Goal: Participate in discussion: Engage in conversation with other users on a specific topic

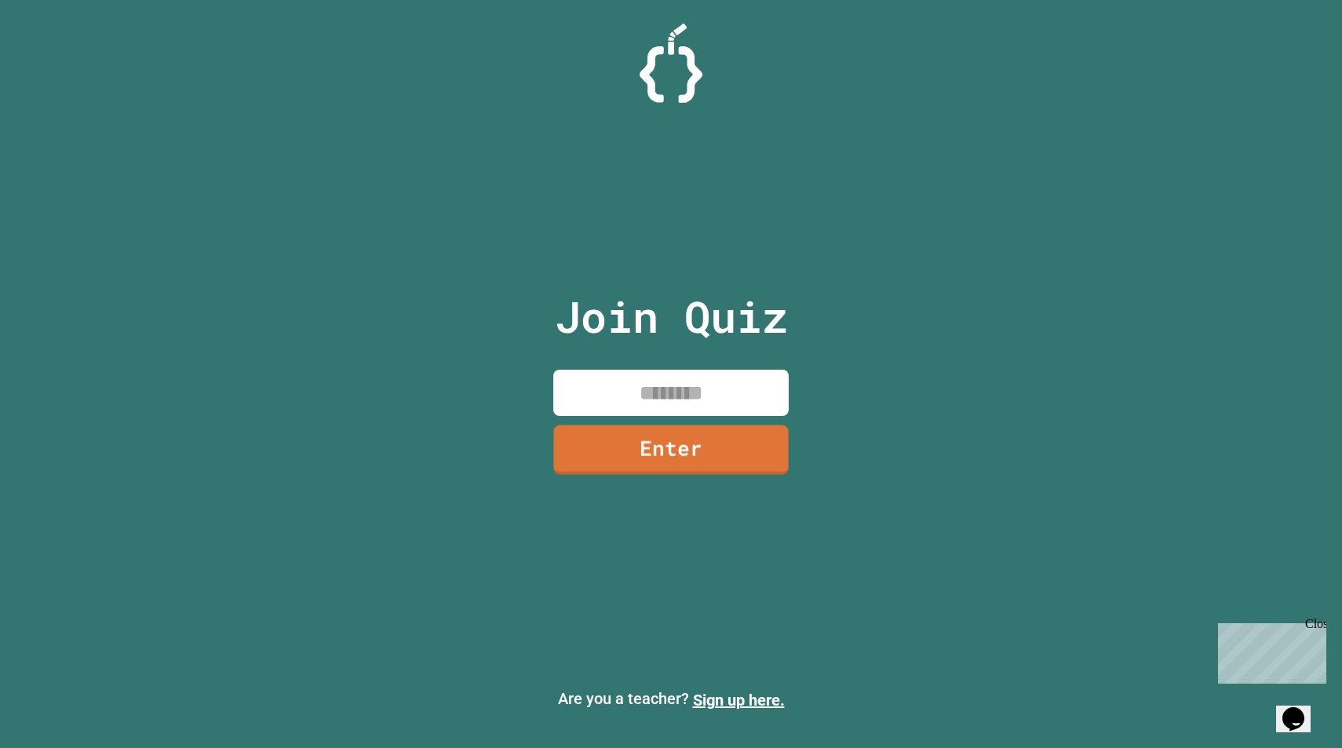
click at [693, 388] on input at bounding box center [670, 393] width 235 height 46
type input "********"
click at [696, 467] on link "Enter" at bounding box center [670, 447] width 217 height 52
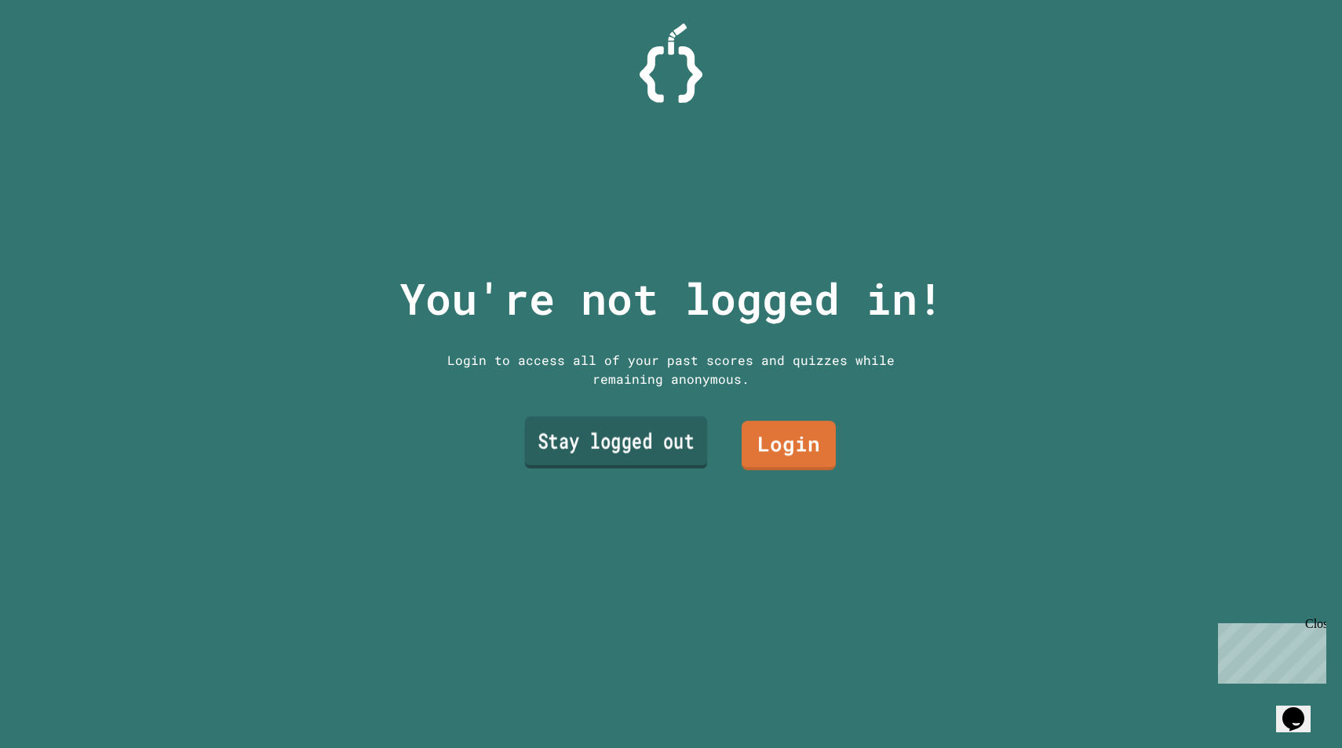
click at [671, 446] on link "Stay logged out" at bounding box center [616, 443] width 183 height 52
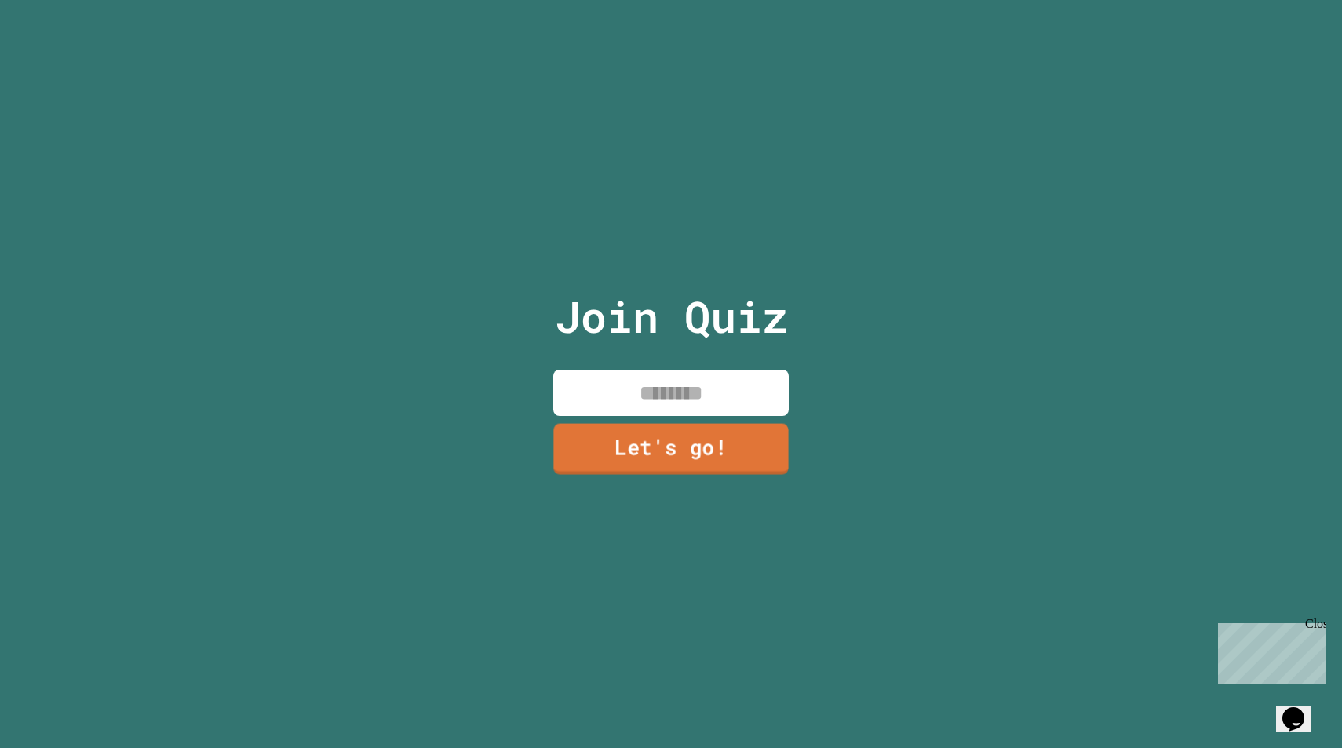
click at [687, 396] on input at bounding box center [670, 393] width 235 height 46
type input "******"
click at [653, 478] on div "Join Quiz ****** Let's go!" at bounding box center [671, 374] width 264 height 748
click at [653, 465] on link "Let's go!" at bounding box center [670, 448] width 228 height 52
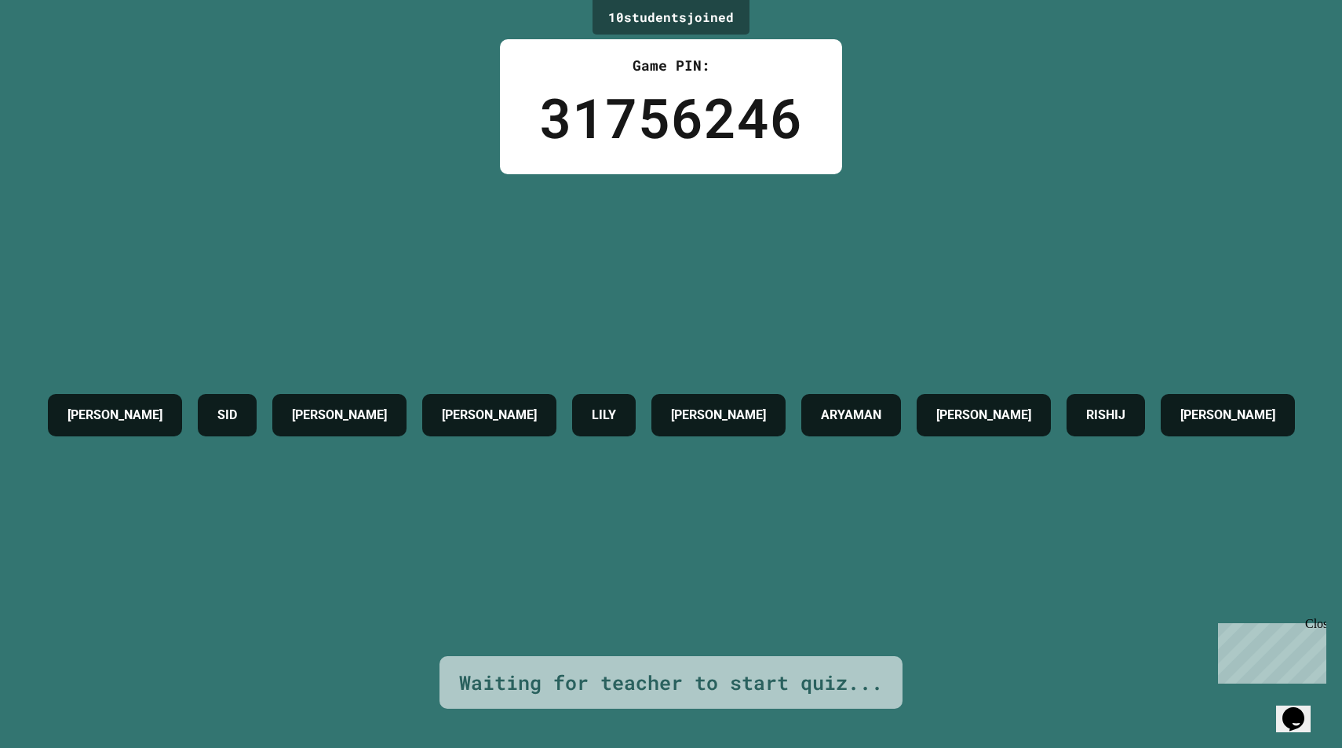
click at [1316, 629] on div "Close" at bounding box center [1315, 627] width 20 height 20
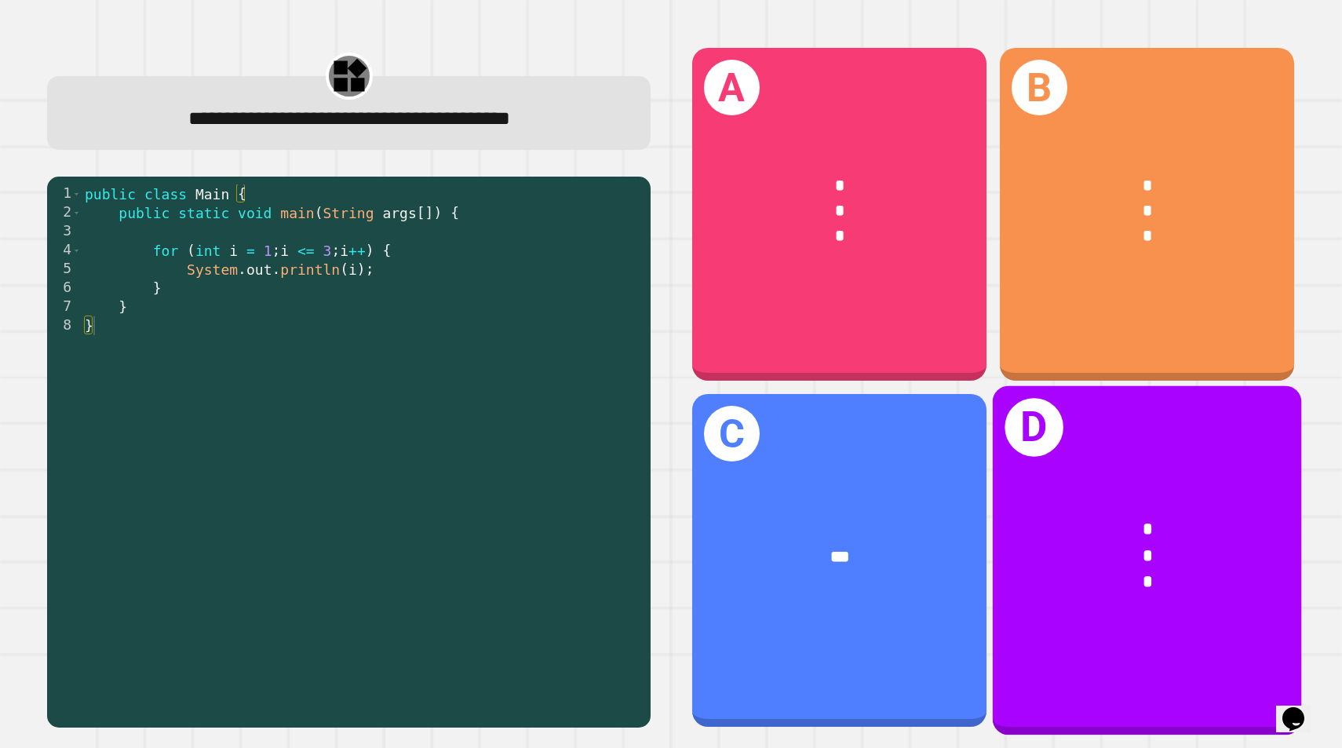
click at [1149, 595] on div "*" at bounding box center [1146, 583] width 239 height 27
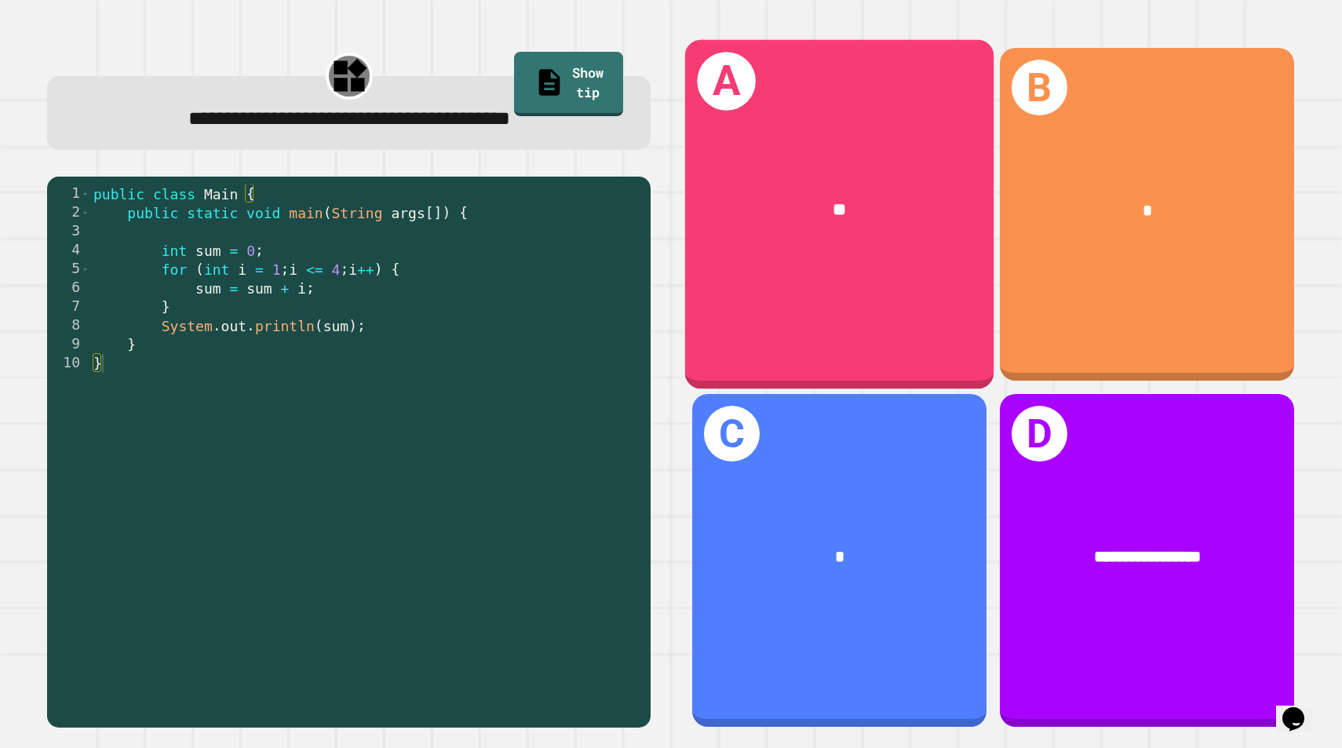
click at [767, 328] on div "A **" at bounding box center [839, 214] width 309 height 349
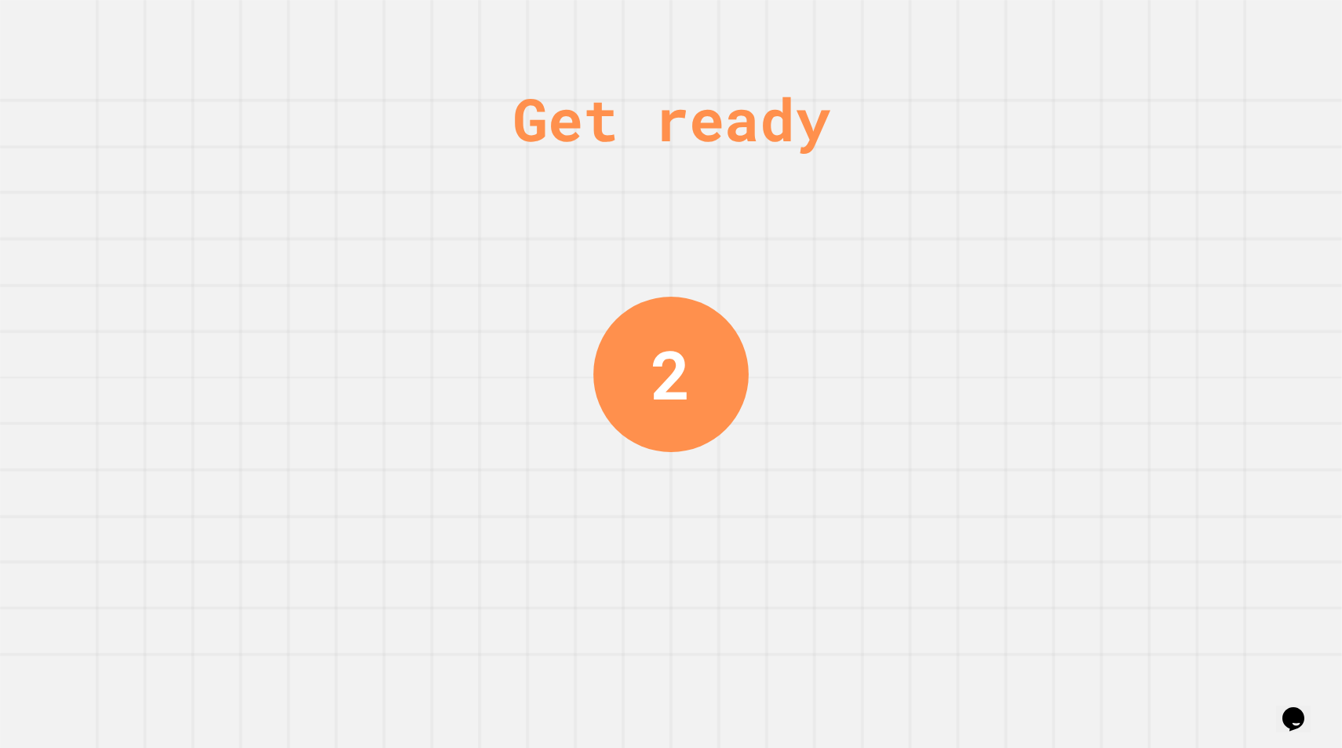
click at [735, 266] on div "Get ready 2" at bounding box center [671, 374] width 1342 height 748
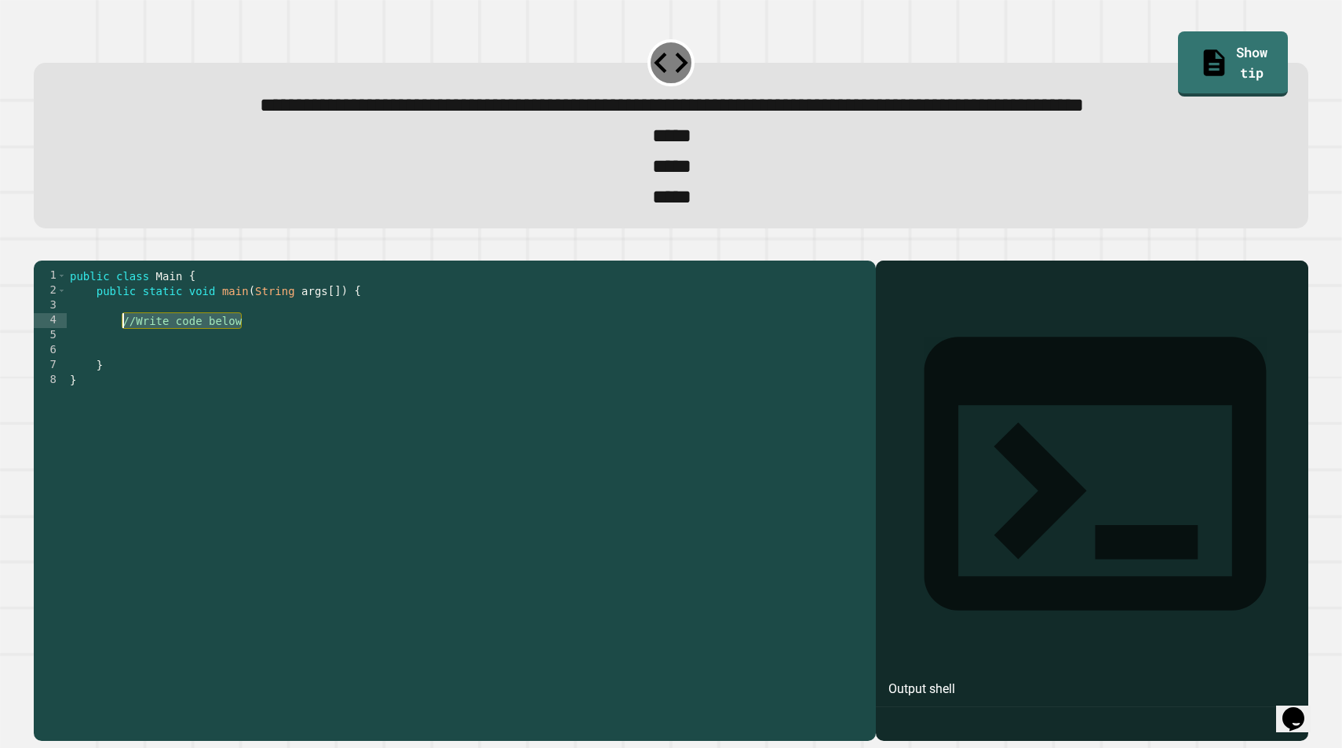
drag, startPoint x: 264, startPoint y: 388, endPoint x: 122, endPoint y: 388, distance: 142.1
click at [122, 388] on div "public class Main { public static void main ( String args [ ]) { //Write code b…" at bounding box center [467, 477] width 801 height 418
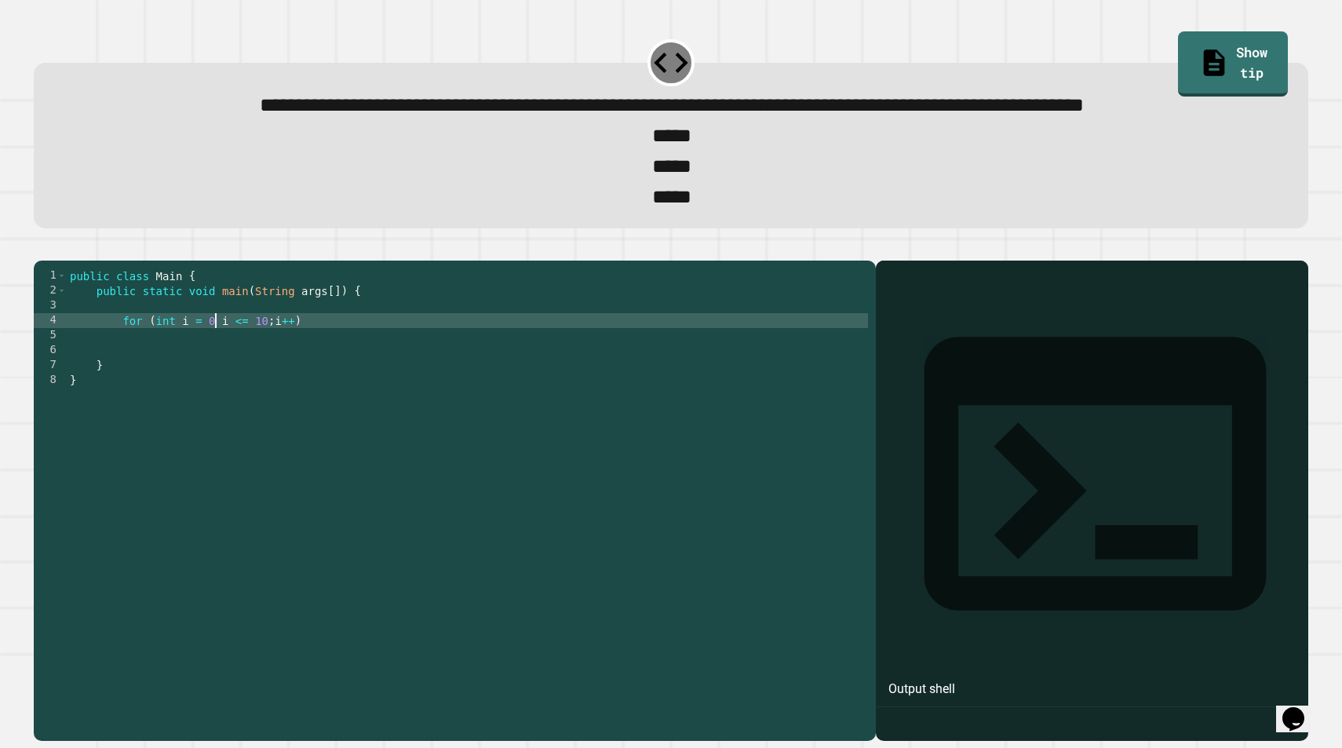
scroll to position [0, 11]
type textarea "**********"
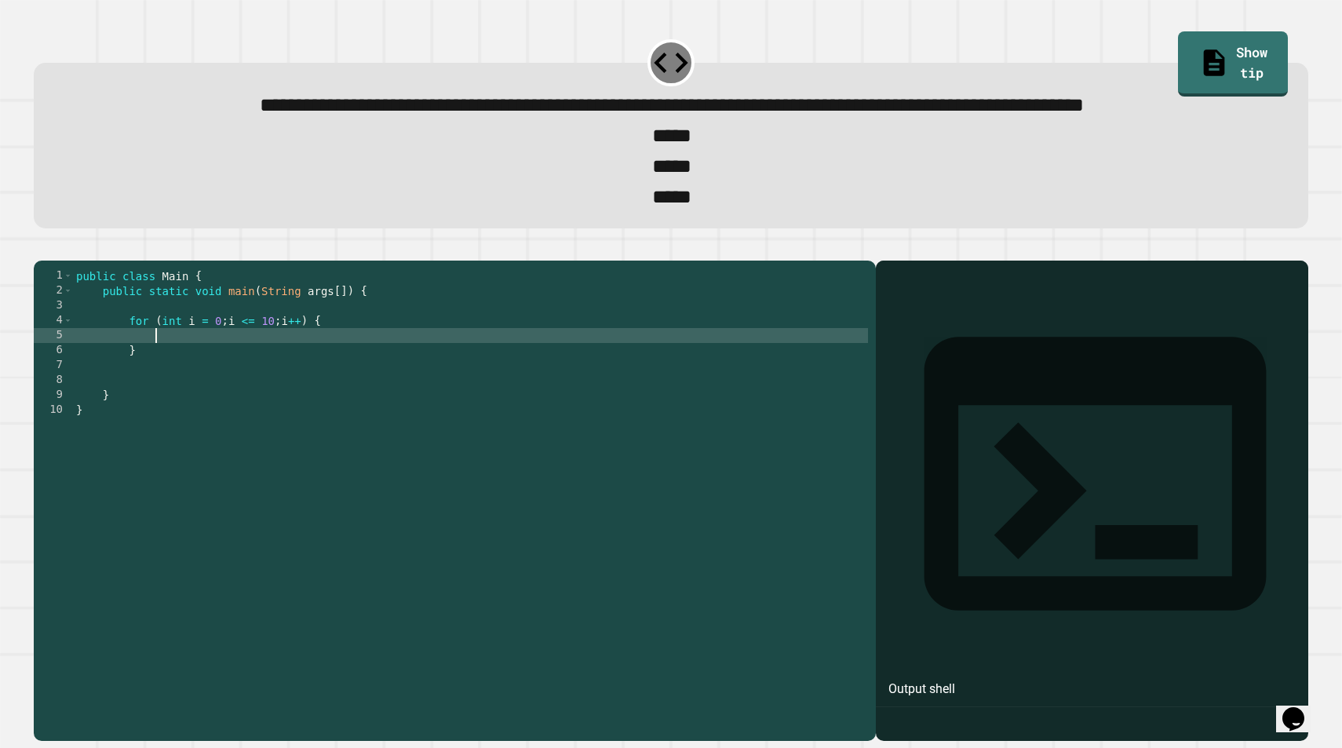
scroll to position [0, 5]
type textarea "*"
click at [57, 286] on div "**********" at bounding box center [671, 491] width 1289 height 512
click at [42, 248] on icon "button" at bounding box center [42, 248] width 0 height 0
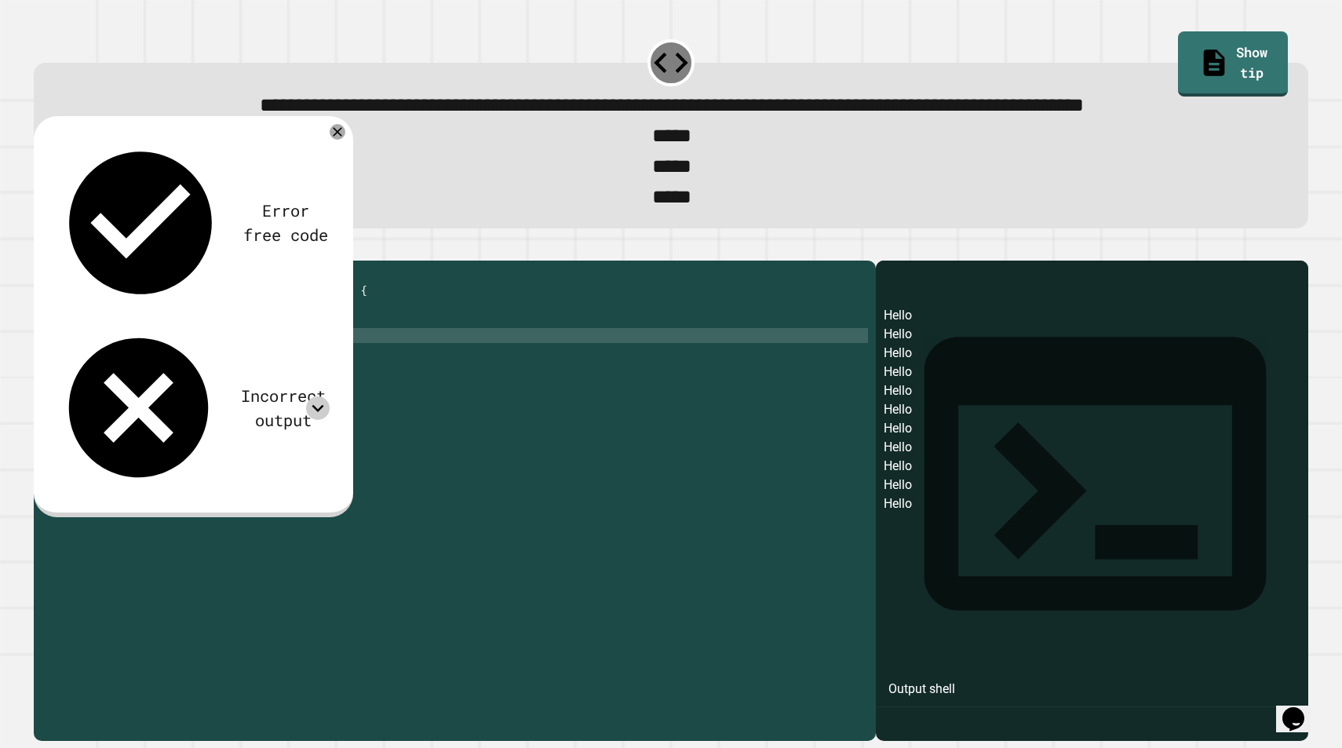
click at [319, 396] on icon at bounding box center [318, 408] width 24 height 24
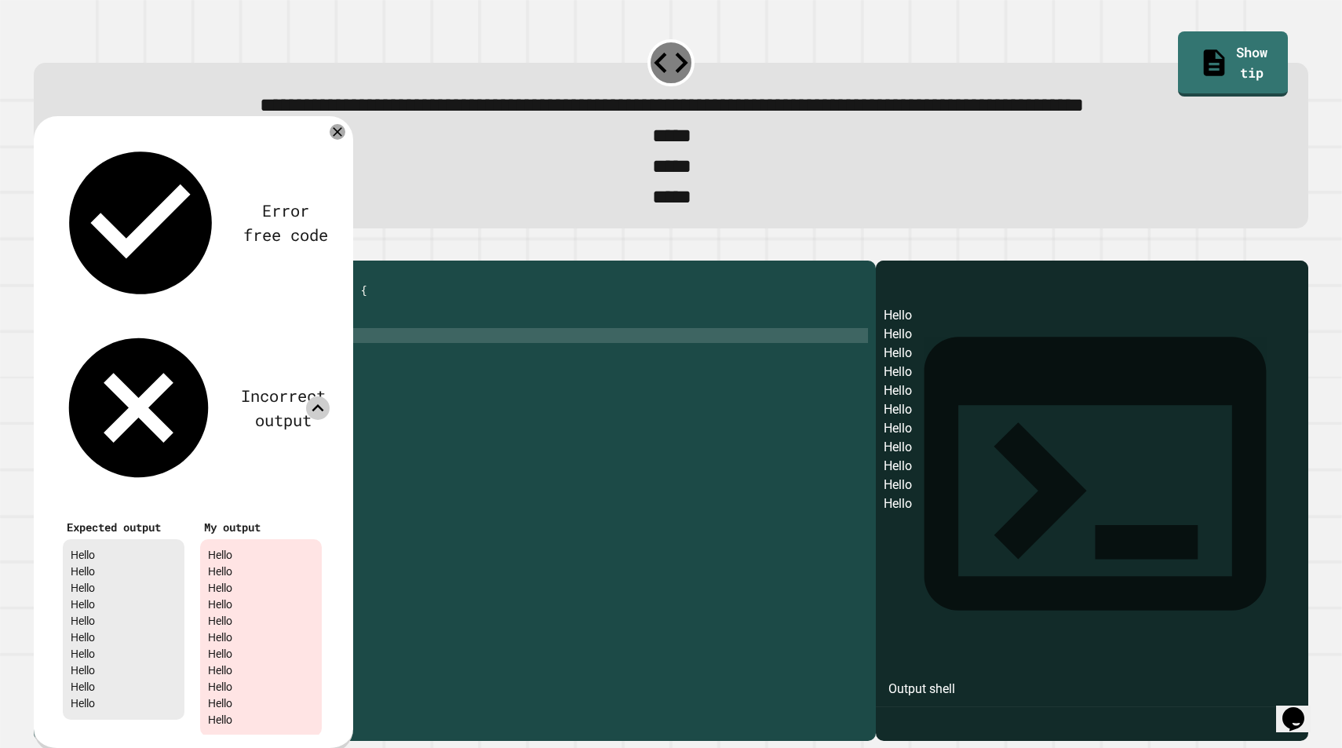
click at [322, 396] on icon at bounding box center [318, 408] width 24 height 24
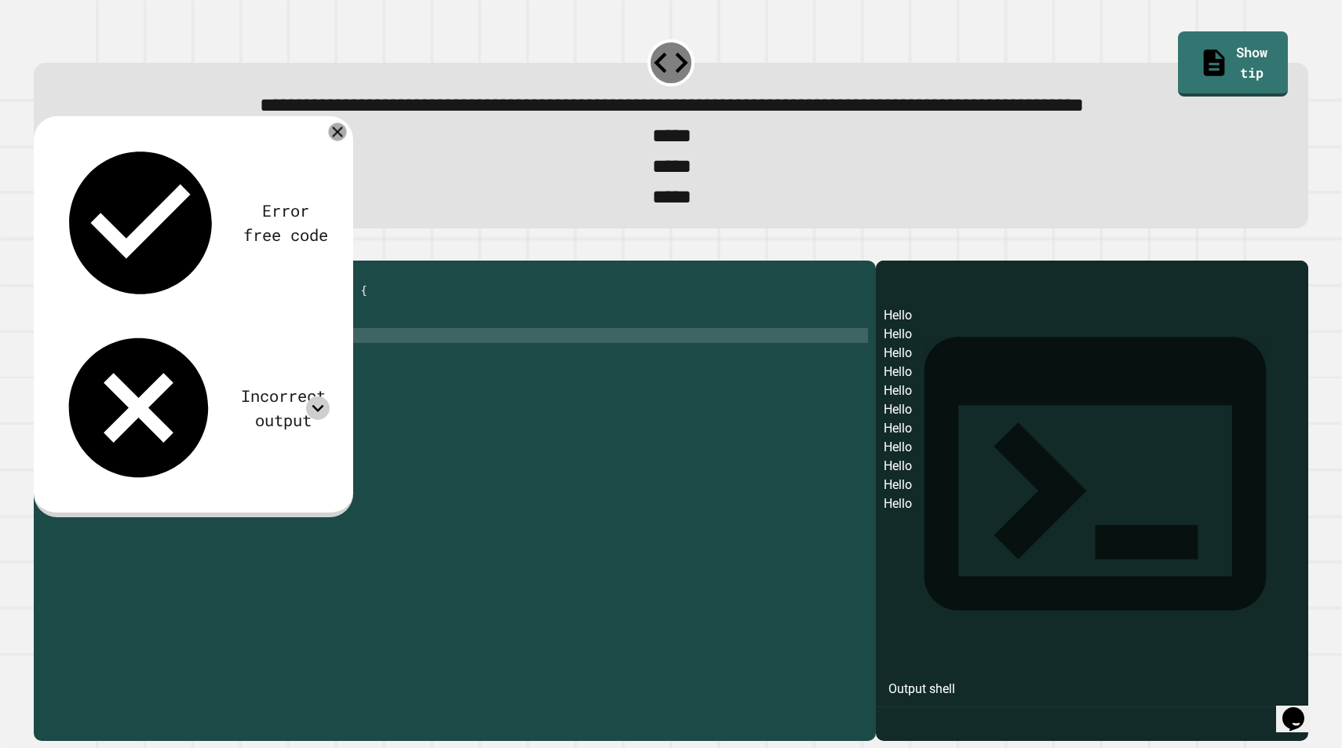
click at [332, 141] on div at bounding box center [337, 132] width 18 height 18
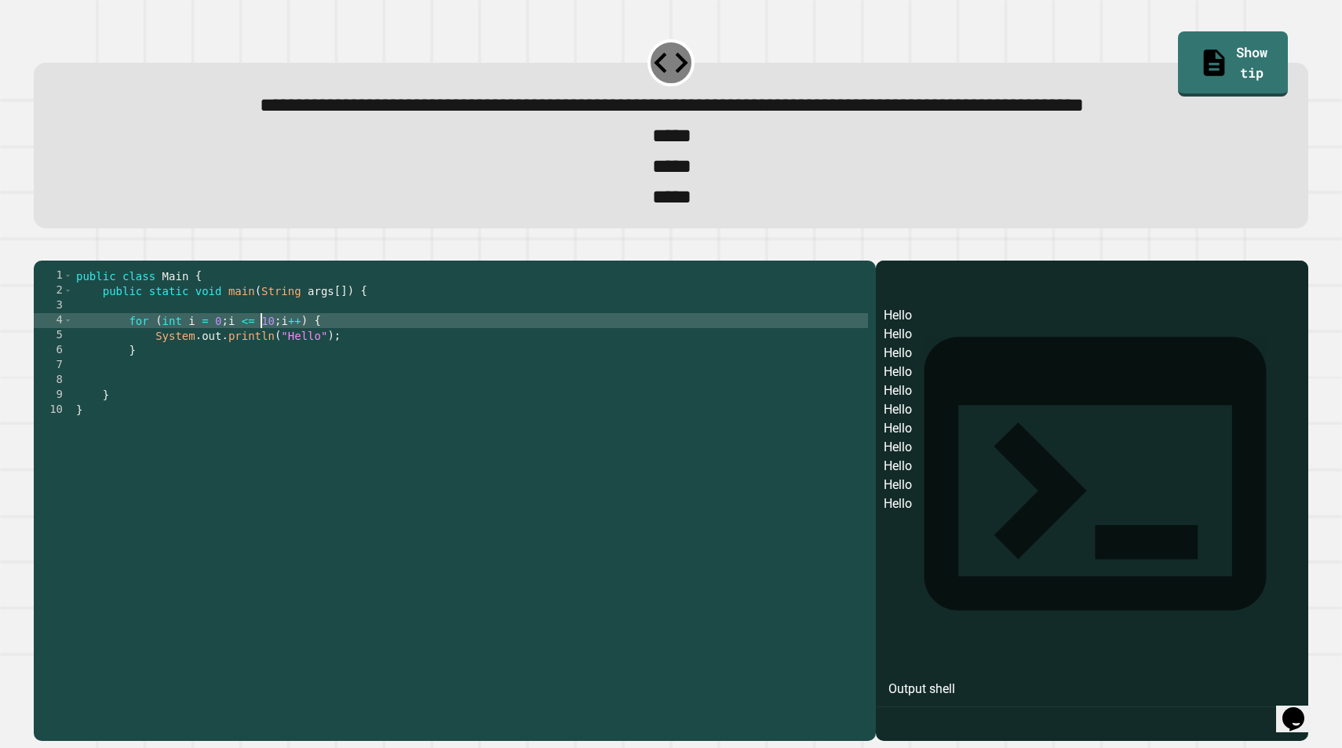
click at [263, 393] on div "public class Main { public static void main ( String args [ ]) { for ( int i = …" at bounding box center [470, 477] width 795 height 418
type textarea "**********"
click at [42, 248] on button "button" at bounding box center [42, 248] width 0 height 0
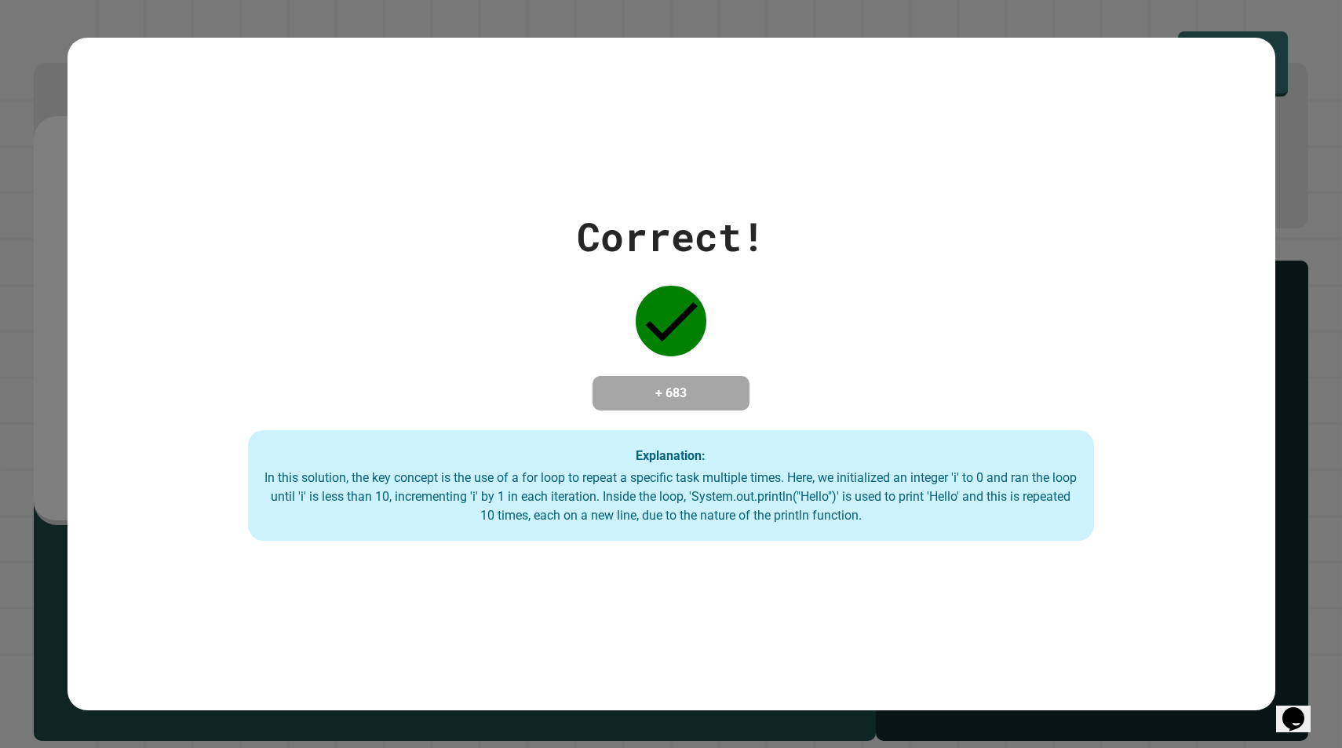
click at [303, 174] on div "Correct! + 683 Explanation: In this solution, the key concept is the use of a f…" at bounding box center [671, 374] width 1208 height 673
click at [797, 417] on div "Correct! + 683 Explanation: In this solution, the key concept is the use of a f…" at bounding box center [671, 374] width 1208 height 334
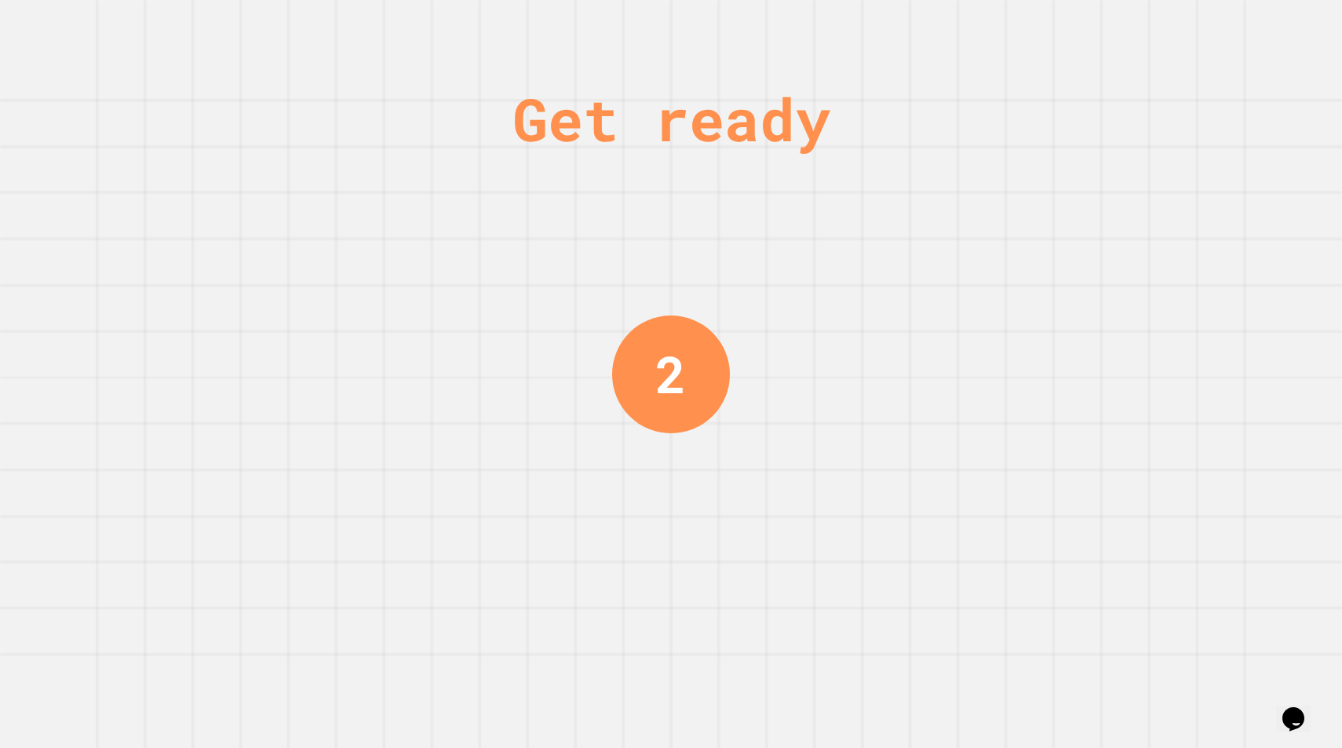
click at [665, 366] on div "2" at bounding box center [670, 374] width 31 height 77
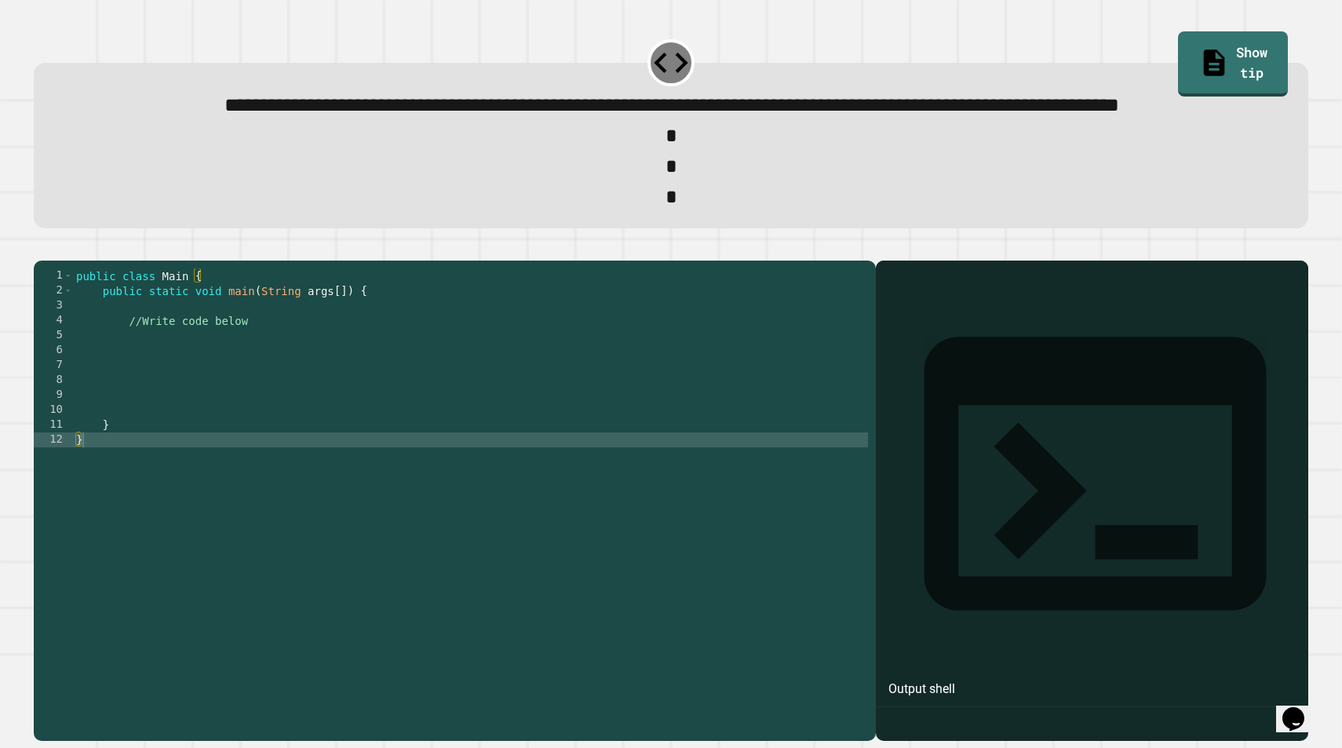
click at [206, 383] on div "public class Main { public static void main ( String args [ ]) { //Write code b…" at bounding box center [470, 477] width 795 height 418
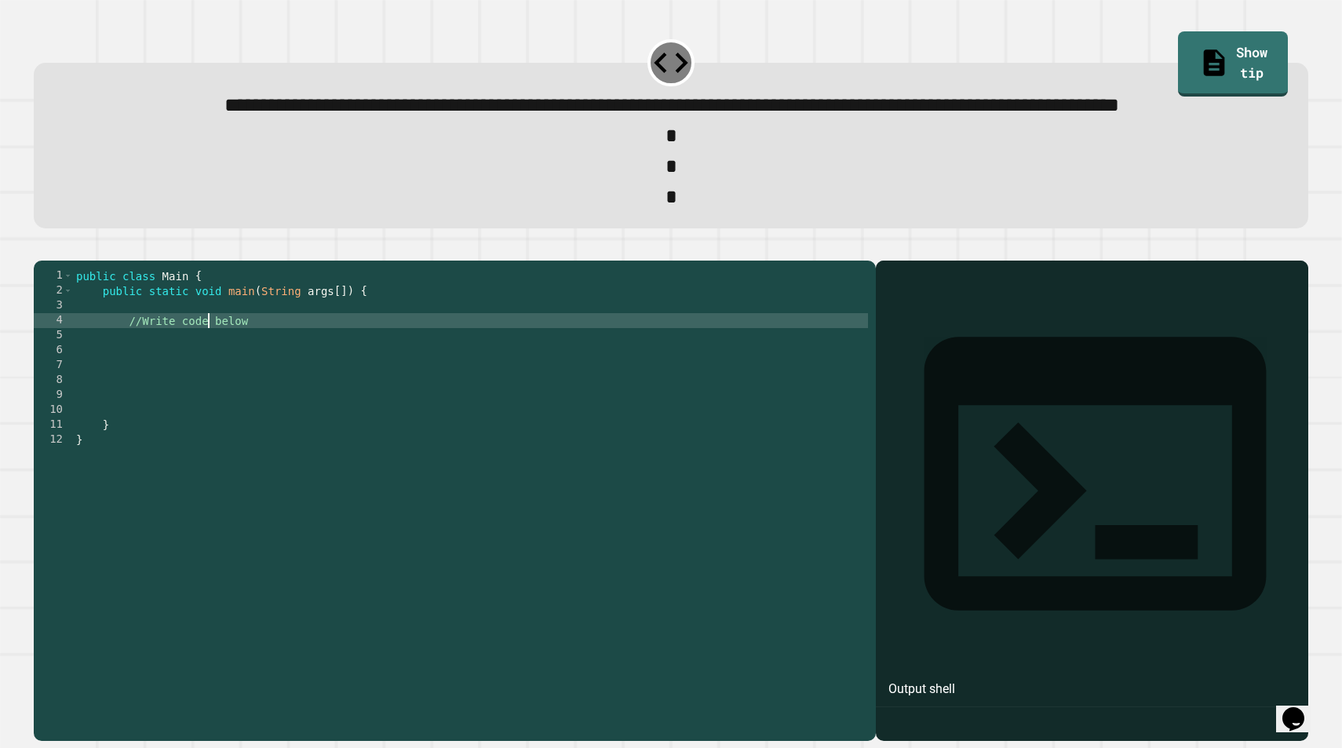
click at [206, 383] on div "public class Main { public static void main ( String args [ ]) { //Write code b…" at bounding box center [470, 477] width 795 height 418
click at [251, 389] on div "public class Main { public static void main ( String args [ ]) { //Write code b…" at bounding box center [470, 477] width 795 height 418
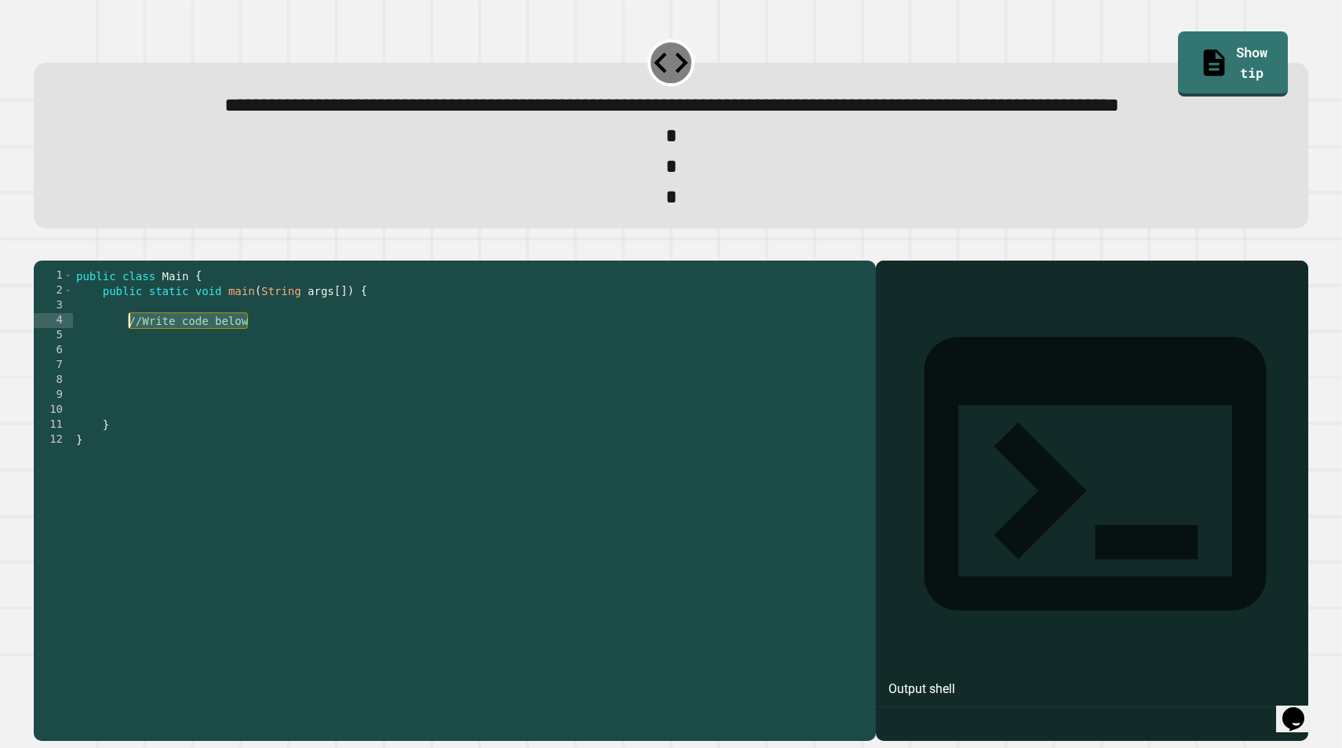
drag, startPoint x: 259, startPoint y: 385, endPoint x: 128, endPoint y: 384, distance: 131.1
click at [128, 384] on div "public class Main { public static void main ( String args [ ]) { //Write code b…" at bounding box center [470, 477] width 795 height 418
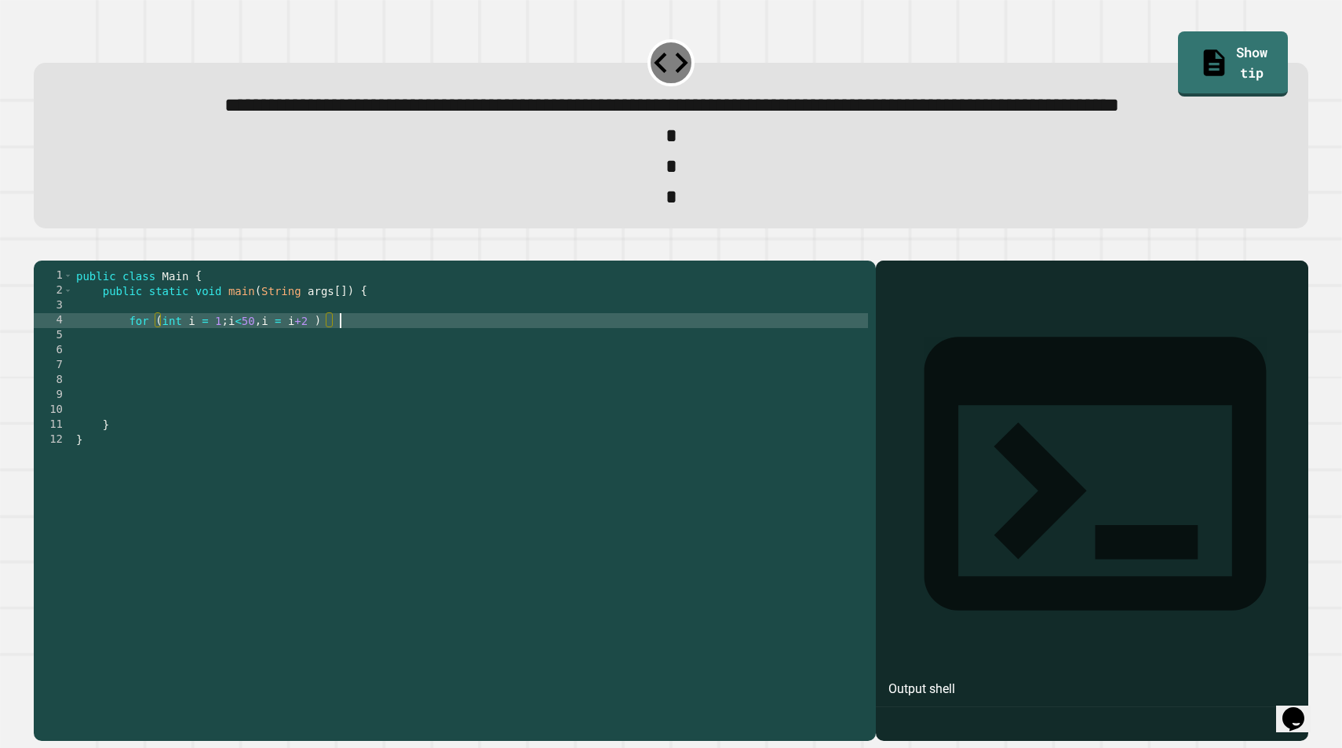
type textarea "**********"
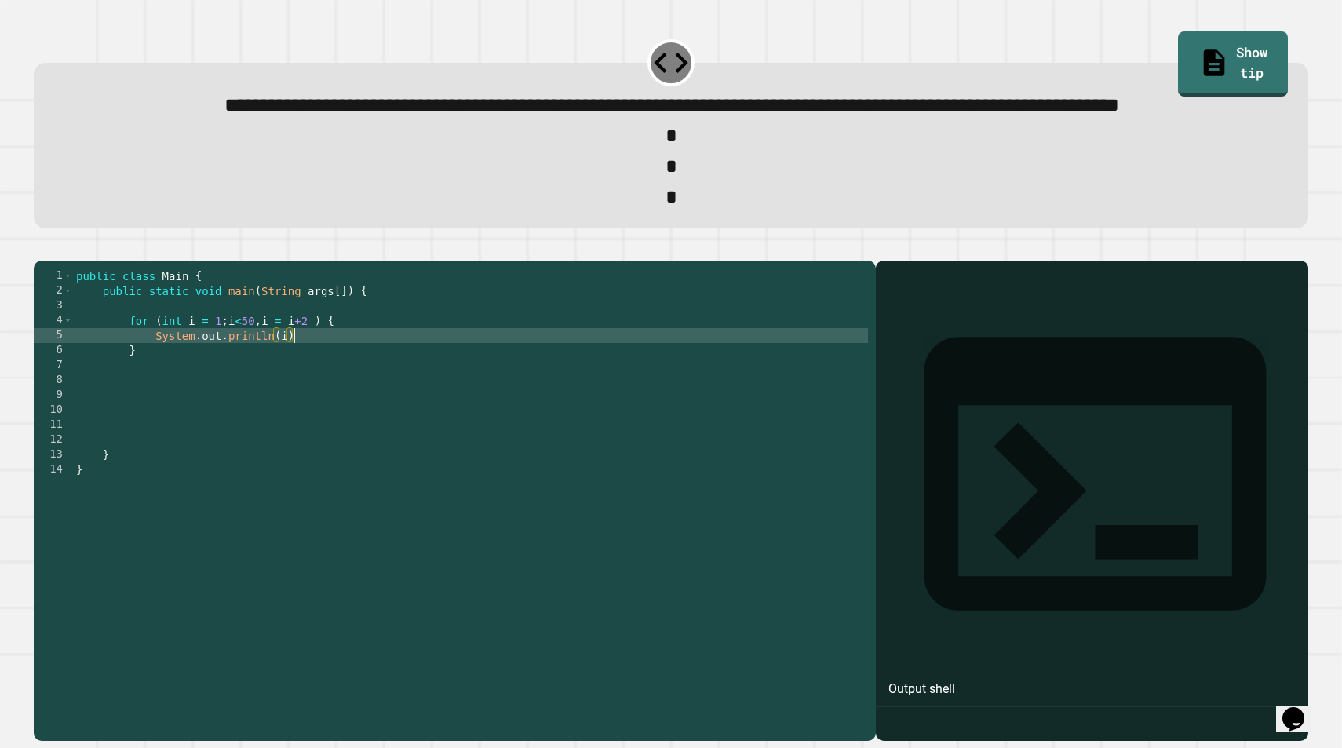
scroll to position [0, 15]
click at [42, 248] on icon "button" at bounding box center [42, 248] width 0 height 0
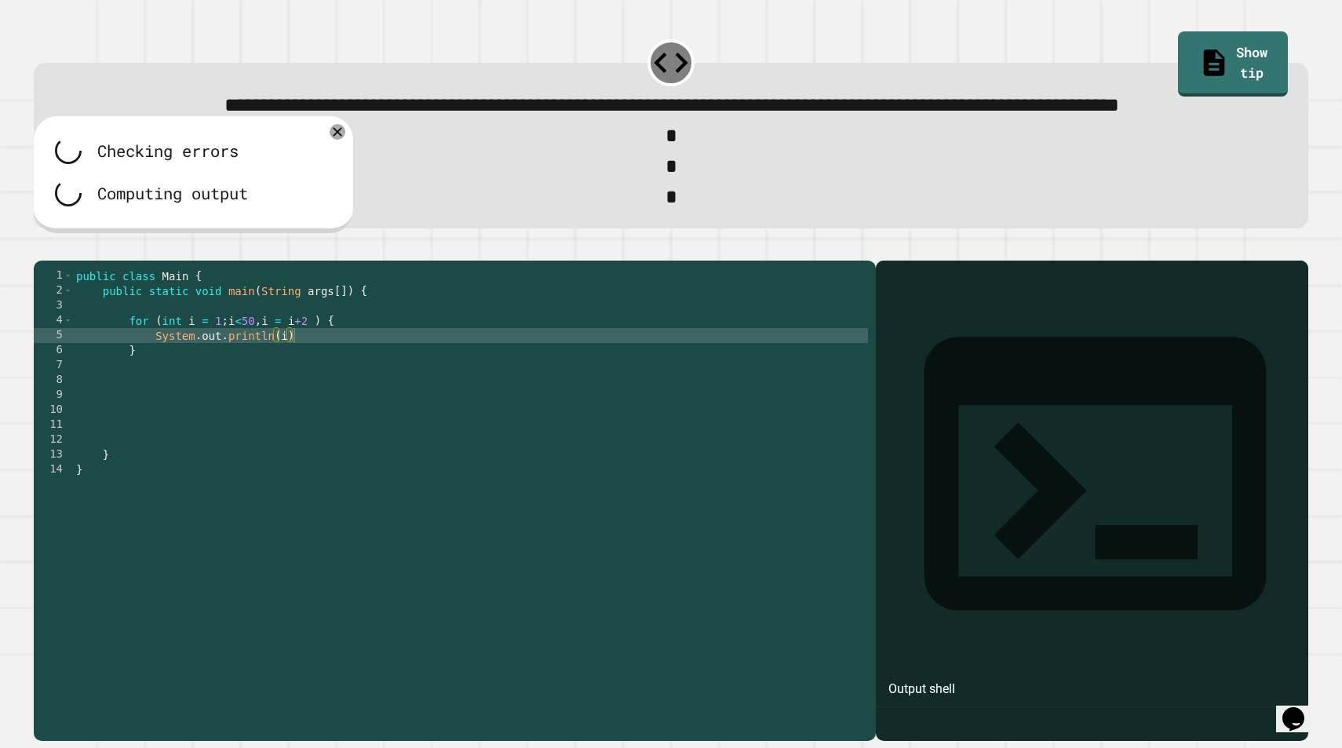
click at [325, 408] on div "public class Main { public static void main ( String args [ ]) { for ( int i = …" at bounding box center [470, 477] width 795 height 418
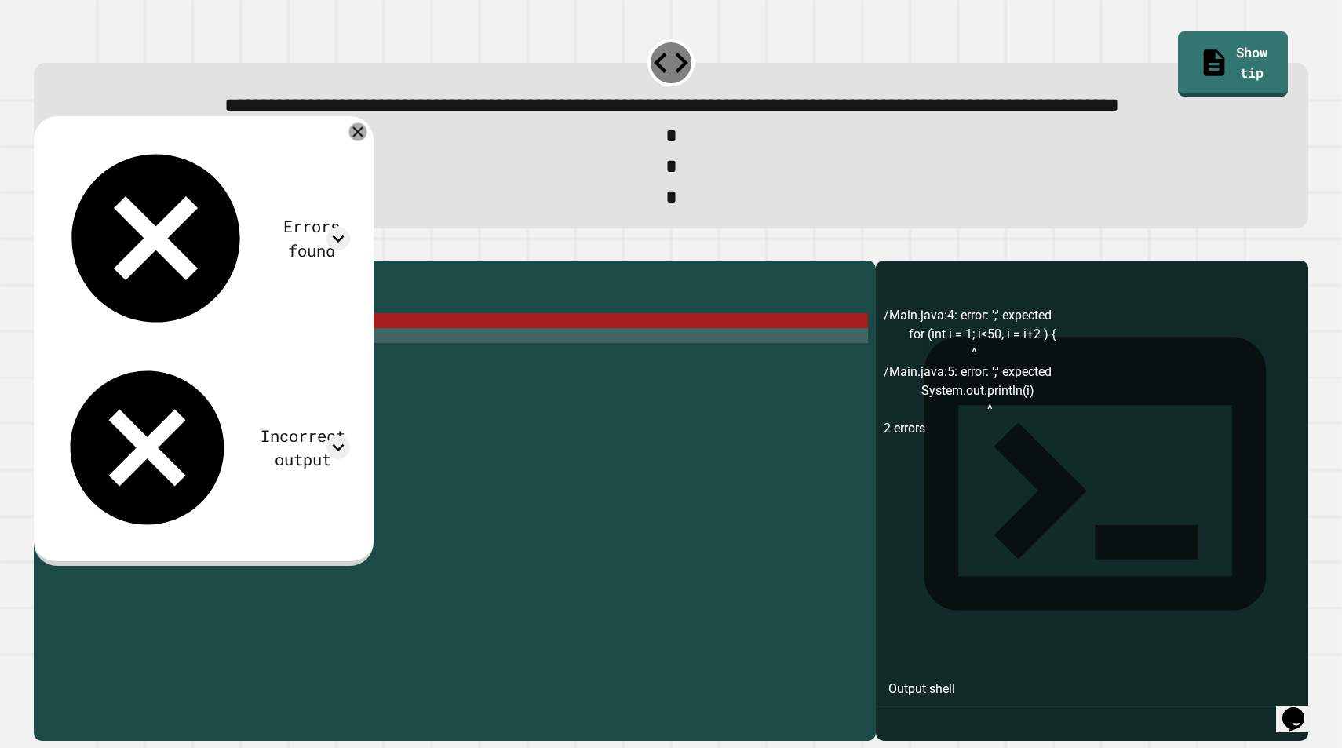
click at [367, 141] on div at bounding box center [357, 132] width 18 height 18
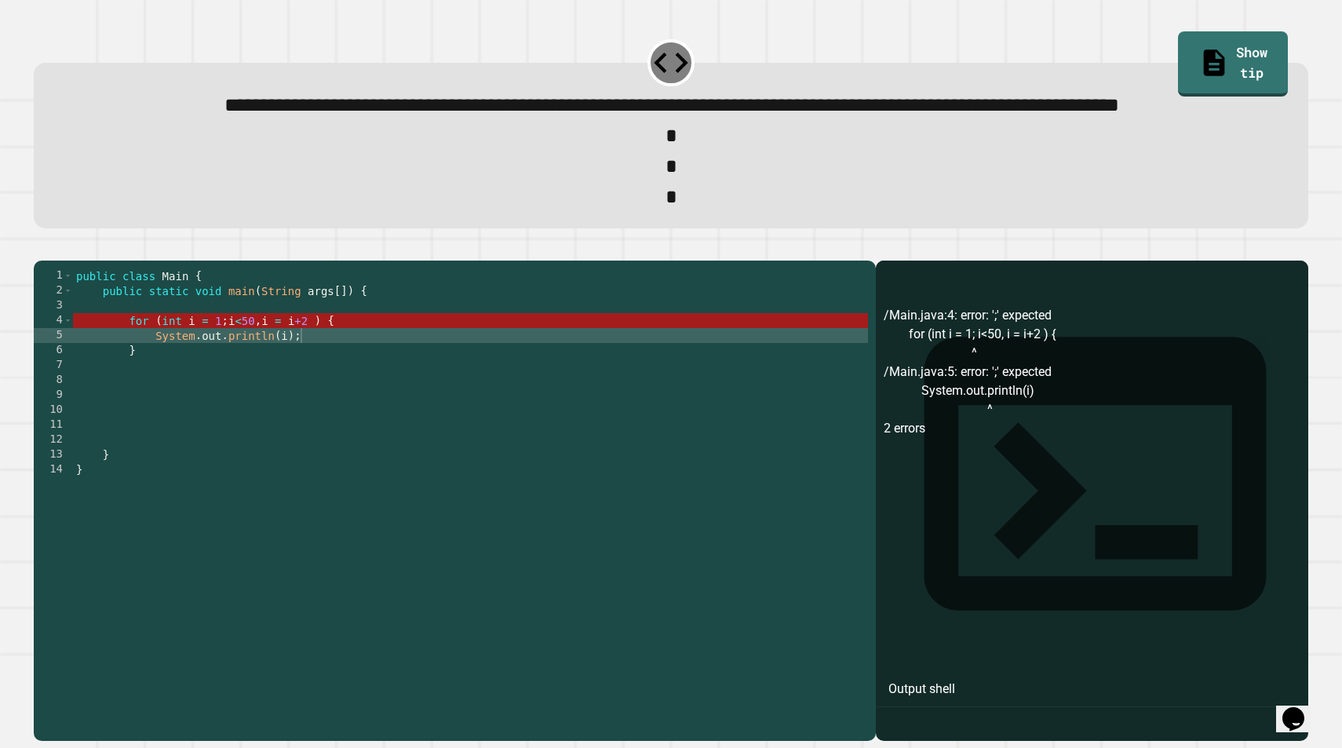
click at [42, 248] on icon "button" at bounding box center [42, 248] width 0 height 0
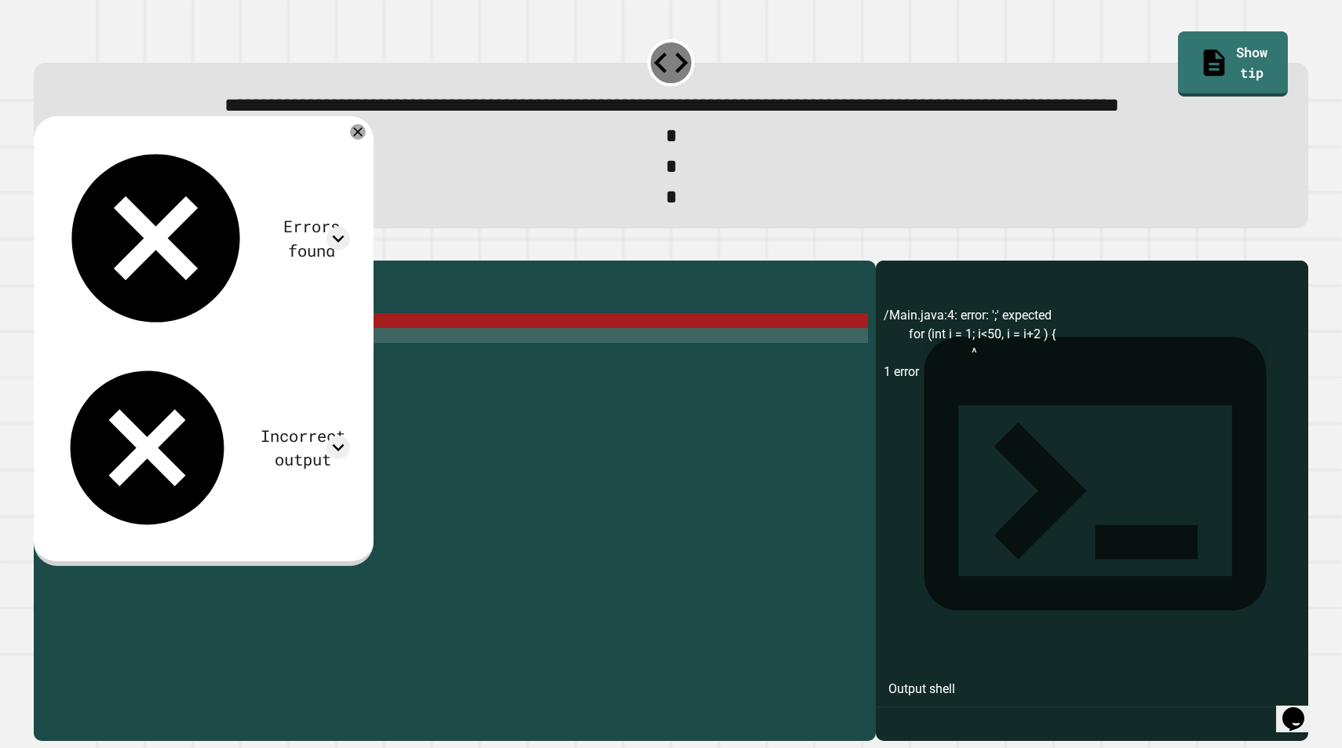
click at [283, 387] on div "public class Main { public static void main ( String args [ ]) { for ( int i = …" at bounding box center [470, 477] width 795 height 418
click at [264, 387] on div "public class Main { public static void main ( String args [ ]) { for ( int i = …" at bounding box center [470, 477] width 795 height 418
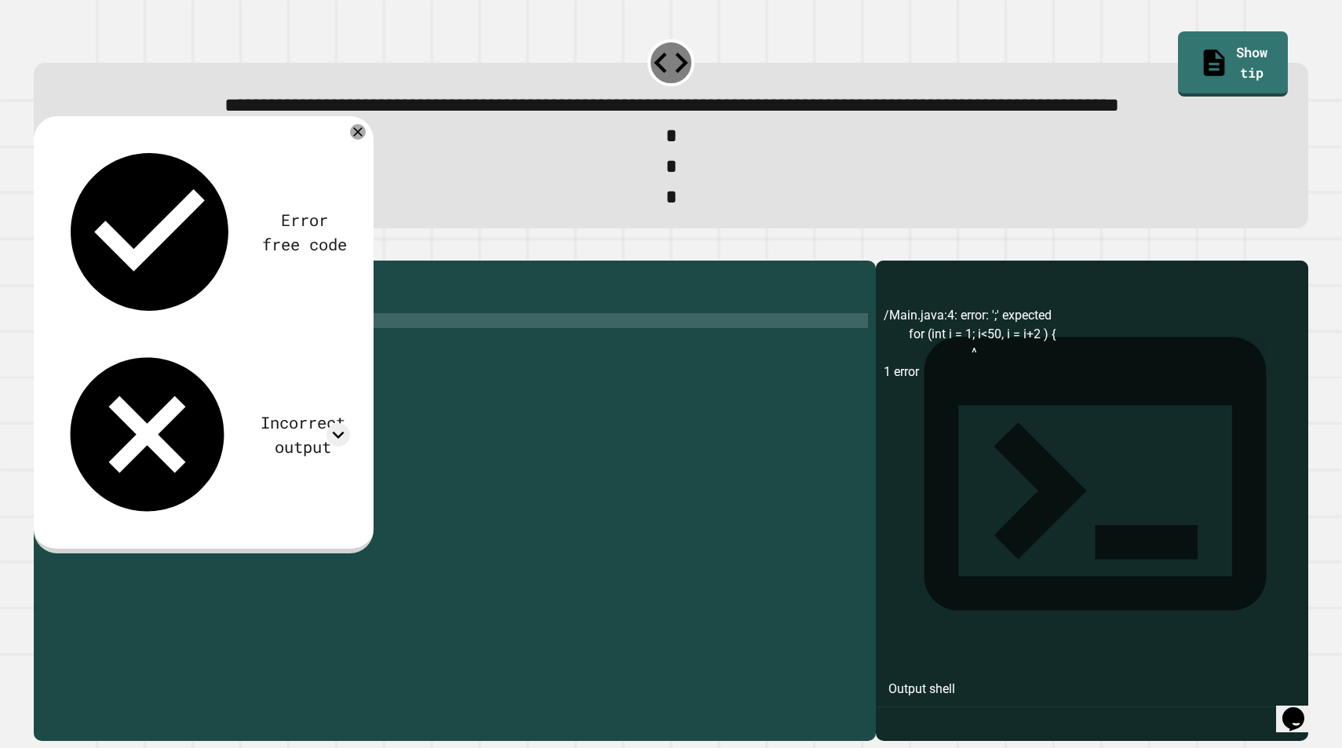
scroll to position [0, 14]
type textarea "**********"
click at [42, 248] on icon "button" at bounding box center [42, 248] width 0 height 0
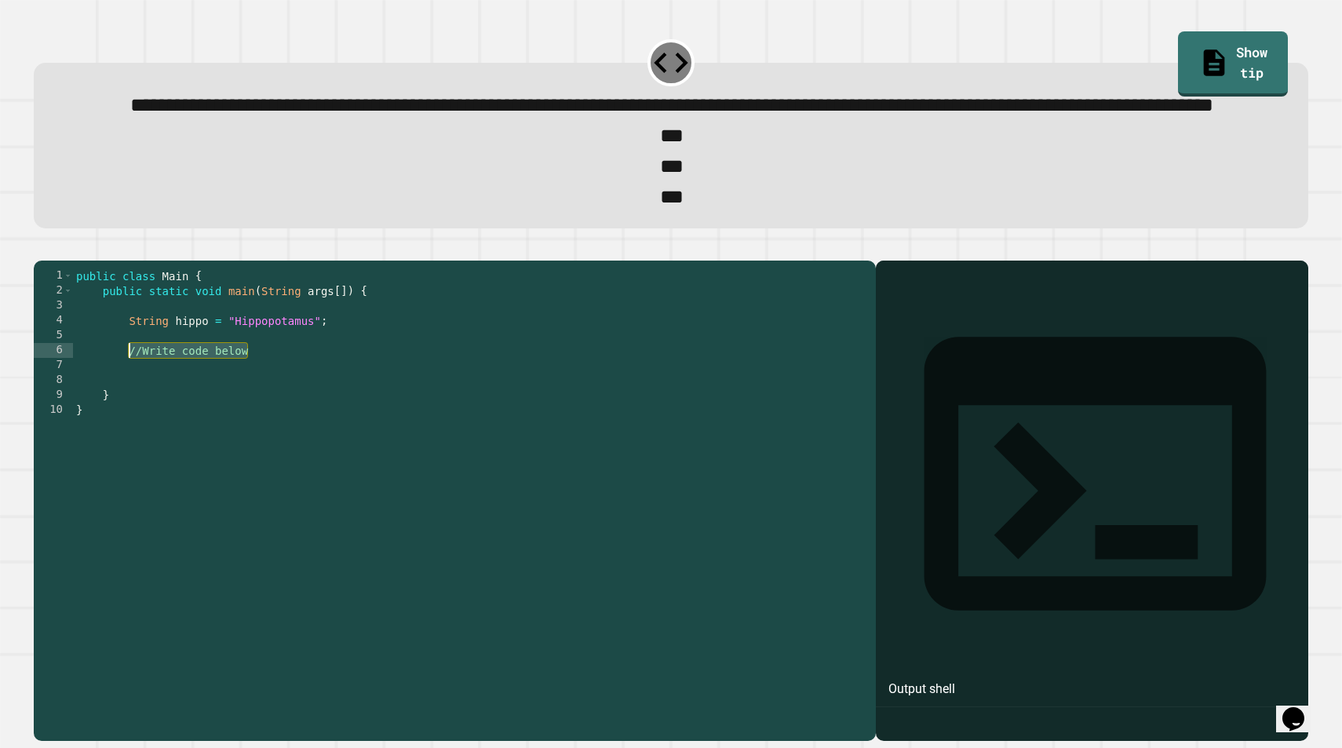
drag, startPoint x: 257, startPoint y: 417, endPoint x: 130, endPoint y: 418, distance: 127.1
click at [130, 418] on div "public class Main { public static void main ( String args [ ]) { String hippo =…" at bounding box center [470, 477] width 795 height 418
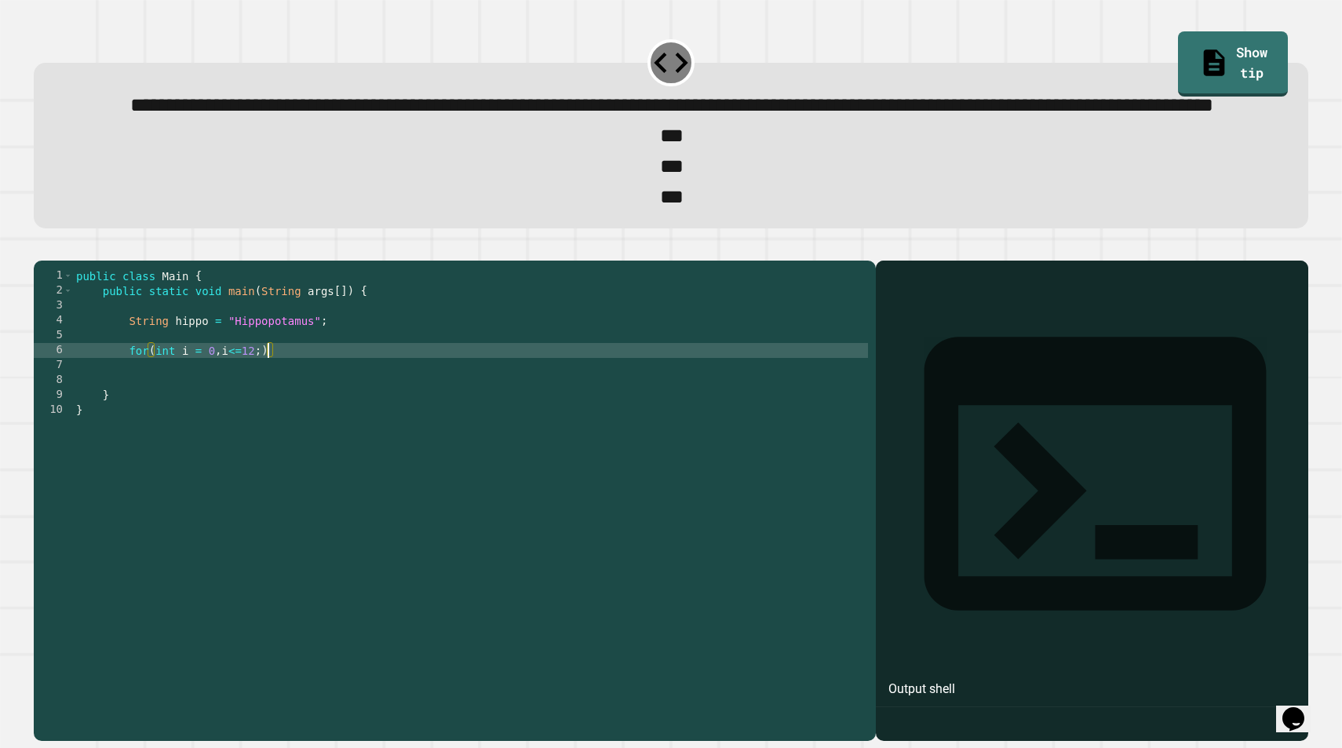
scroll to position [0, 13]
click at [220, 423] on div "public class Main { public static void main ( String args [ ]) { String hippo =…" at bounding box center [470, 477] width 795 height 418
type textarea "**********"
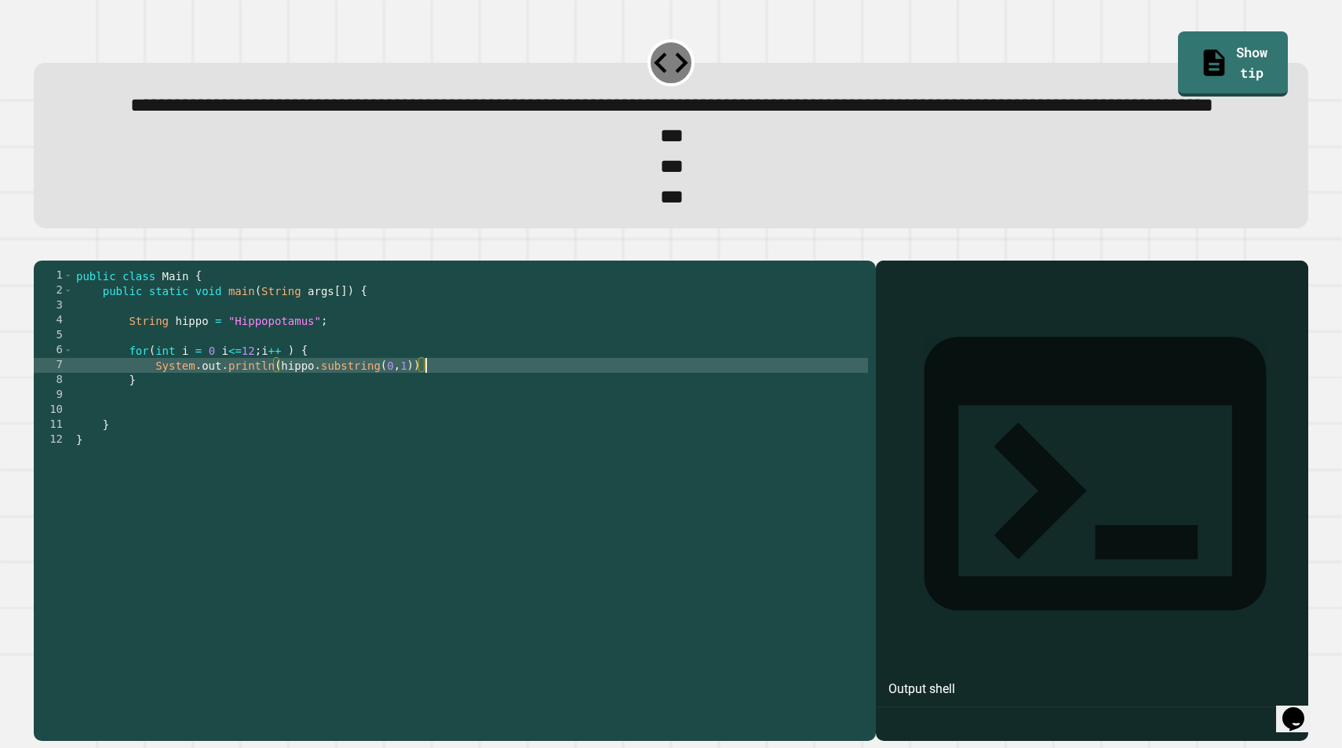
scroll to position [0, 24]
click at [42, 248] on button "button" at bounding box center [42, 248] width 0 height 0
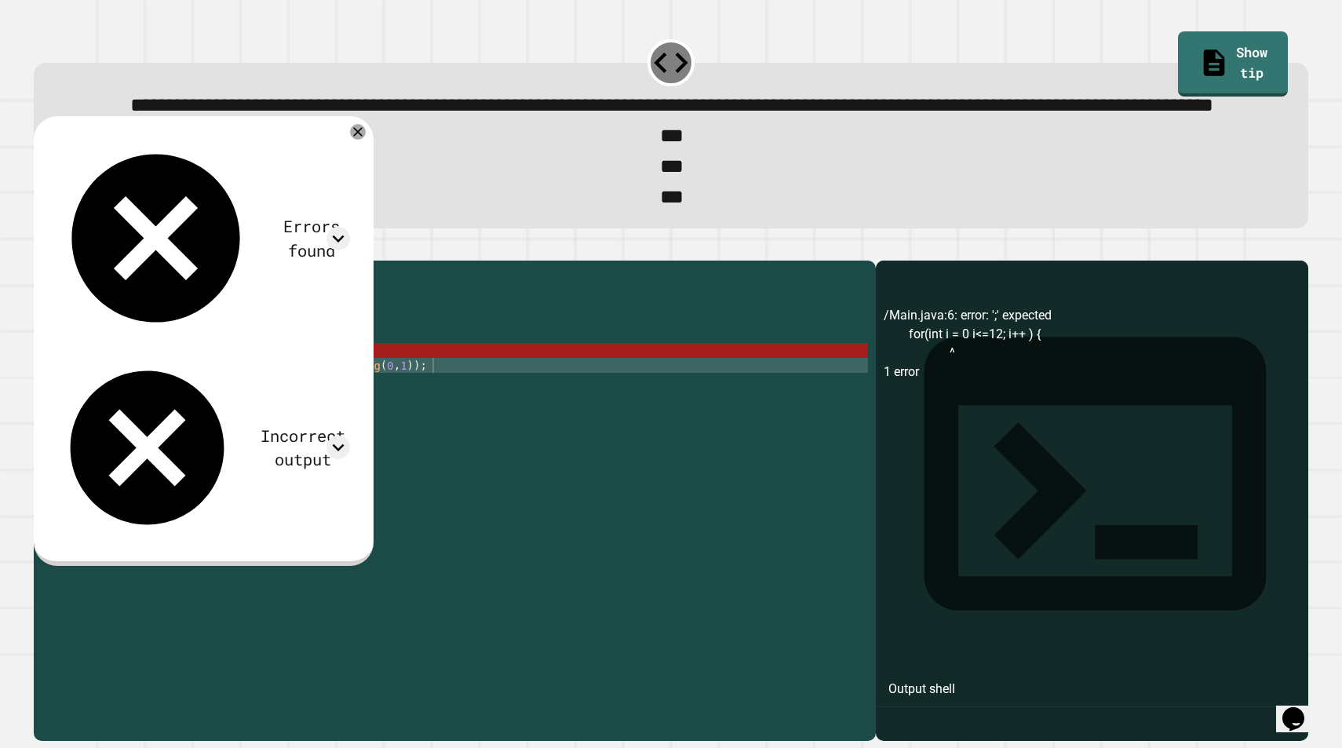
scroll to position [0, 16]
click at [202, 418] on div "public class Main { public static void main ( String args [ ]) { String hippo =…" at bounding box center [470, 477] width 795 height 418
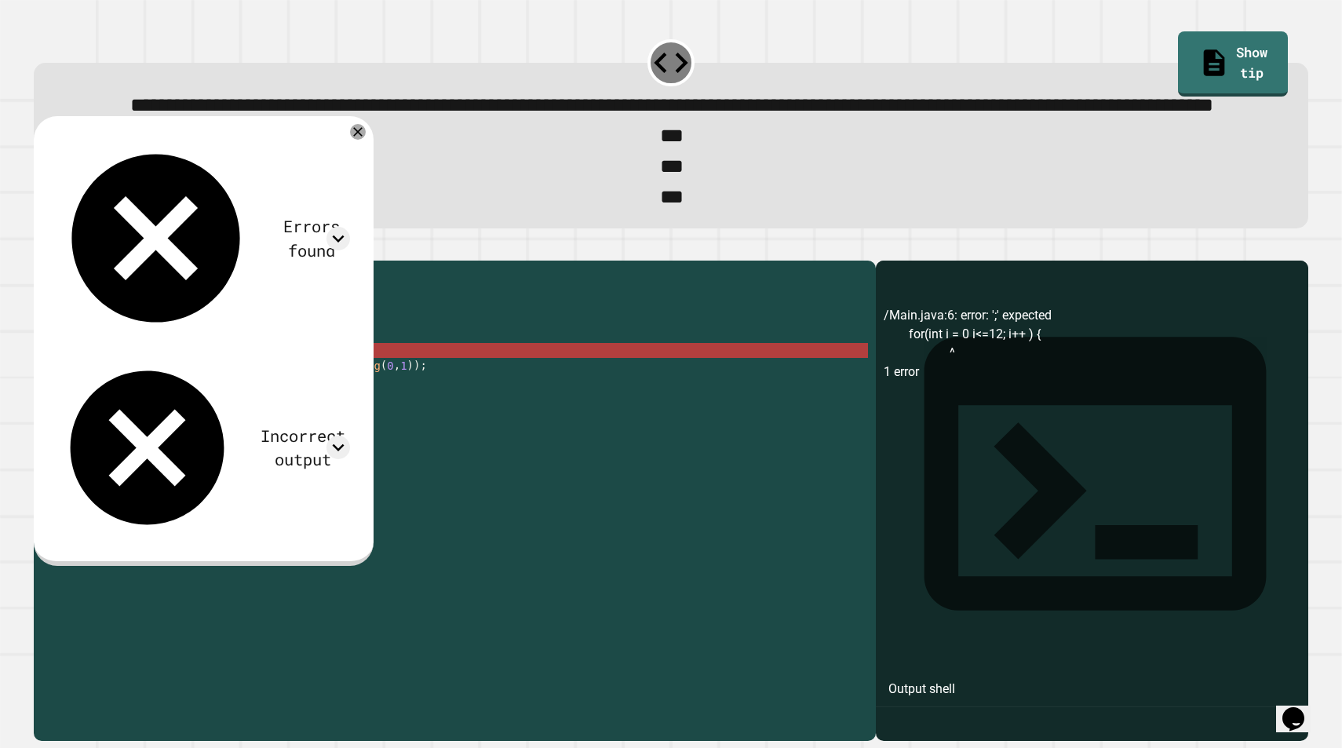
scroll to position [0, 10]
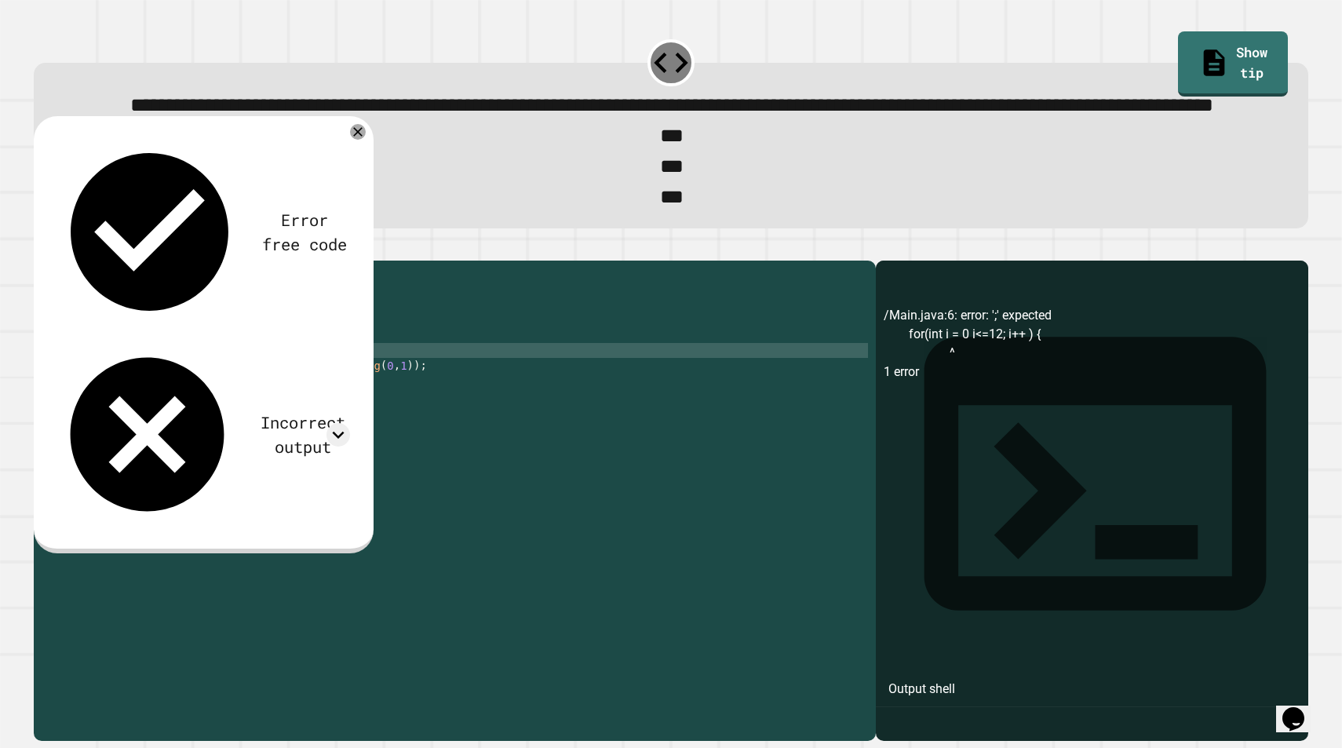
click at [42, 248] on icon "button" at bounding box center [42, 248] width 0 height 0
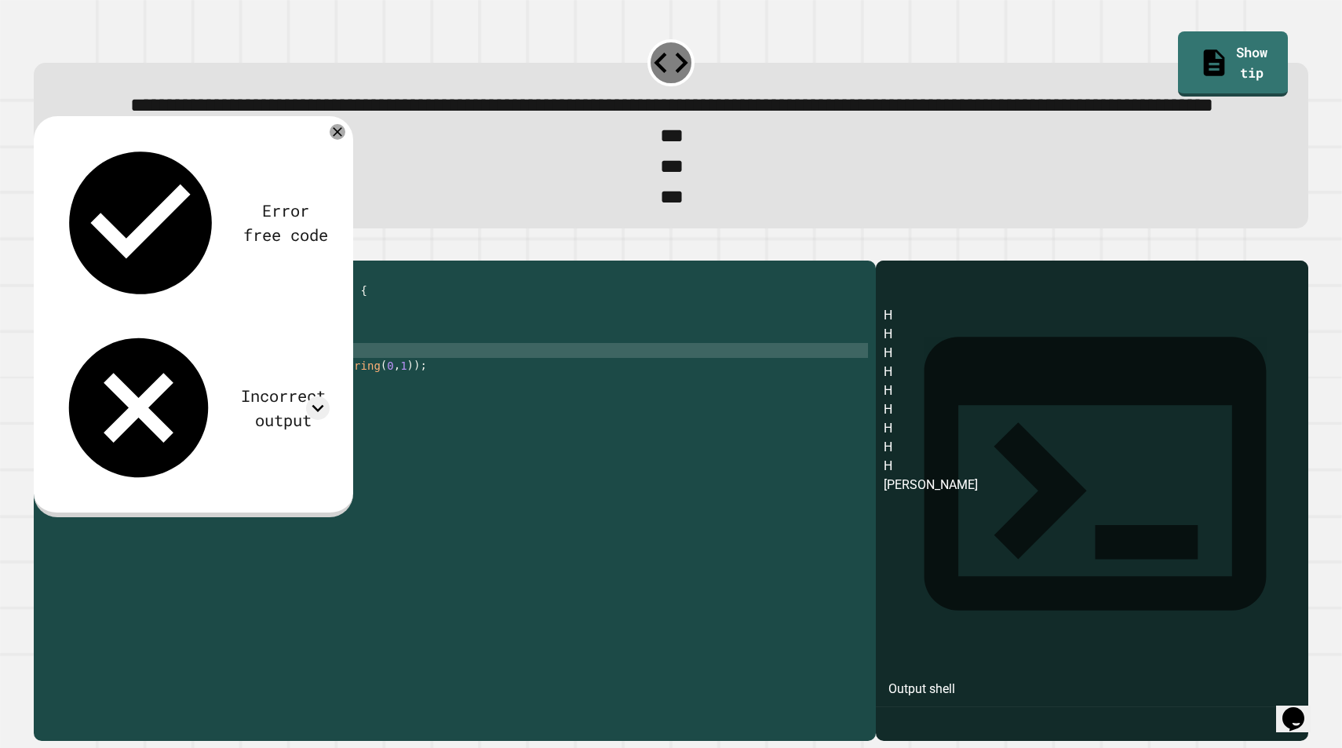
click at [409, 433] on div "public class Main { public static void main ( String args [ ]) { String hippo =…" at bounding box center [470, 477] width 795 height 418
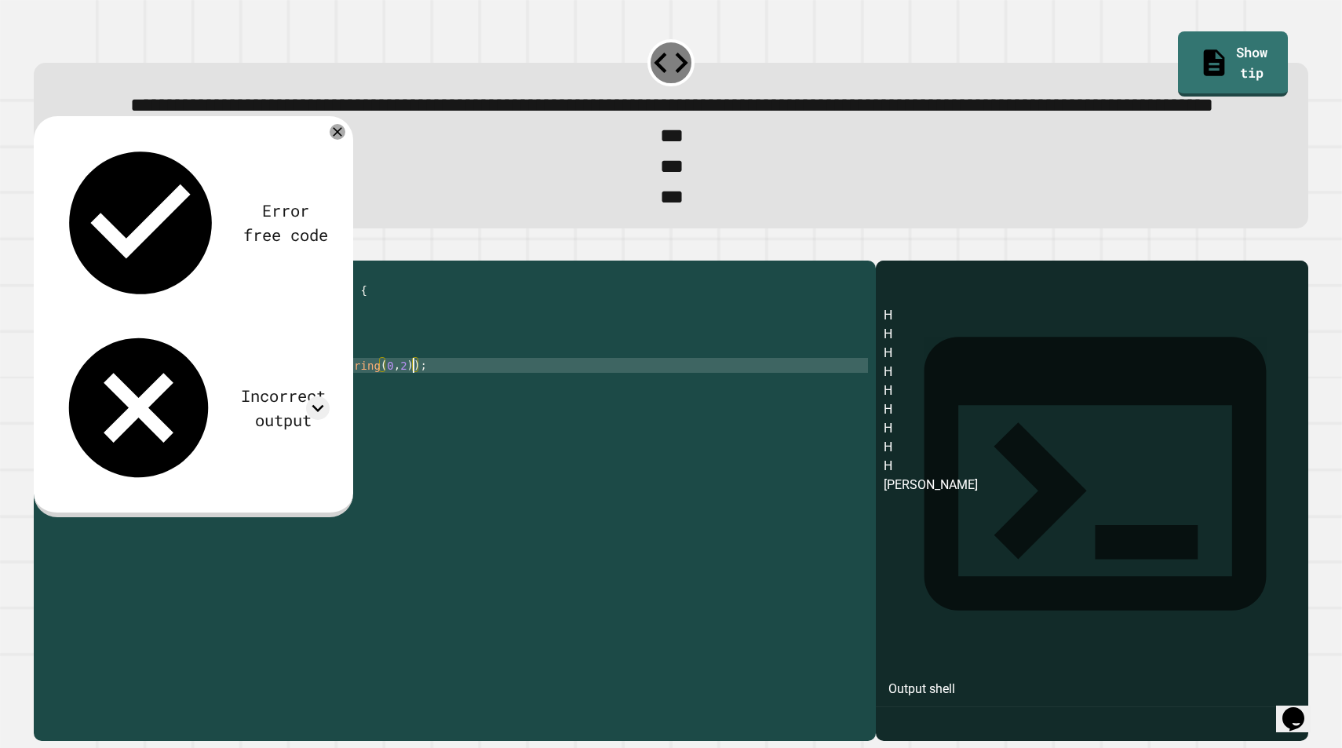
scroll to position [0, 24]
click at [42, 248] on icon "button" at bounding box center [42, 248] width 0 height 0
click at [392, 433] on div "public class Main { public static void main ( String args [ ]) { String hippo =…" at bounding box center [470, 477] width 795 height 418
click at [42, 248] on button "button" at bounding box center [42, 248] width 0 height 0
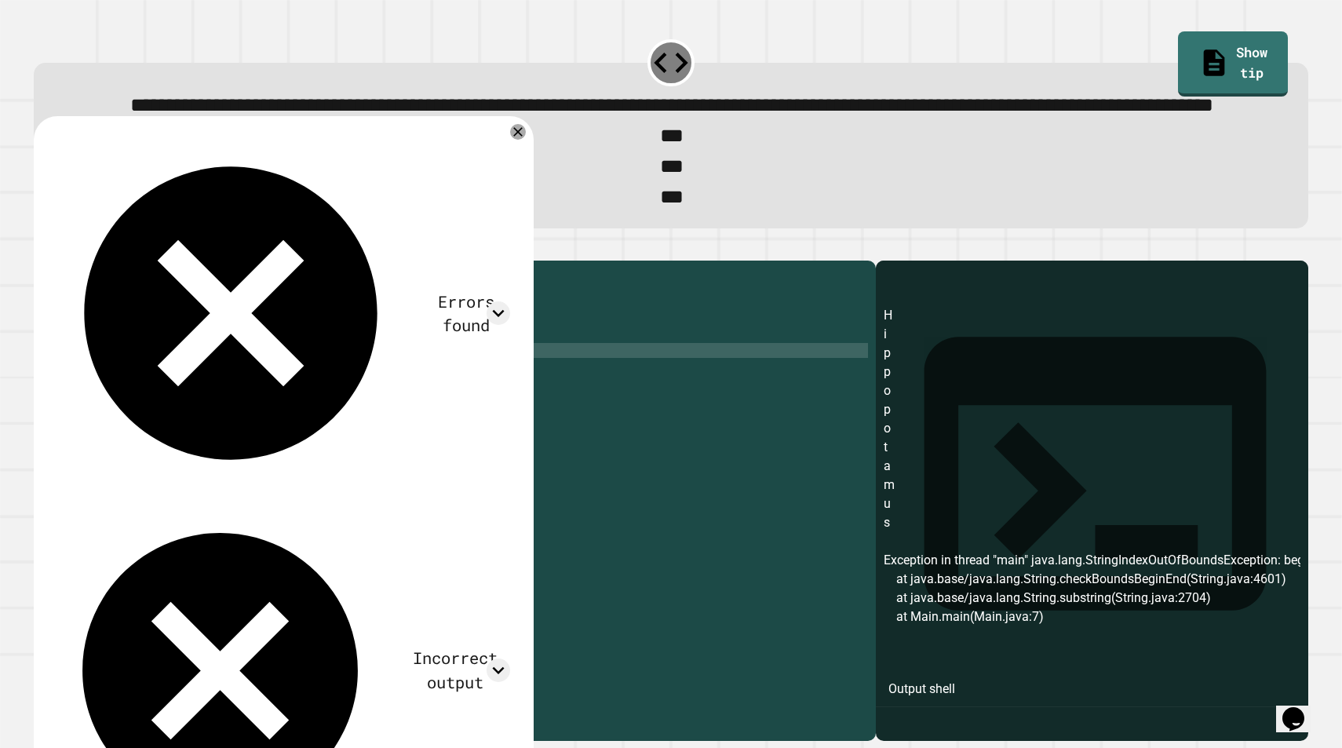
click at [257, 418] on div "public class Main { public static void main ( String args [ ]) { String hippo =…" at bounding box center [470, 477] width 795 height 418
type textarea "**********"
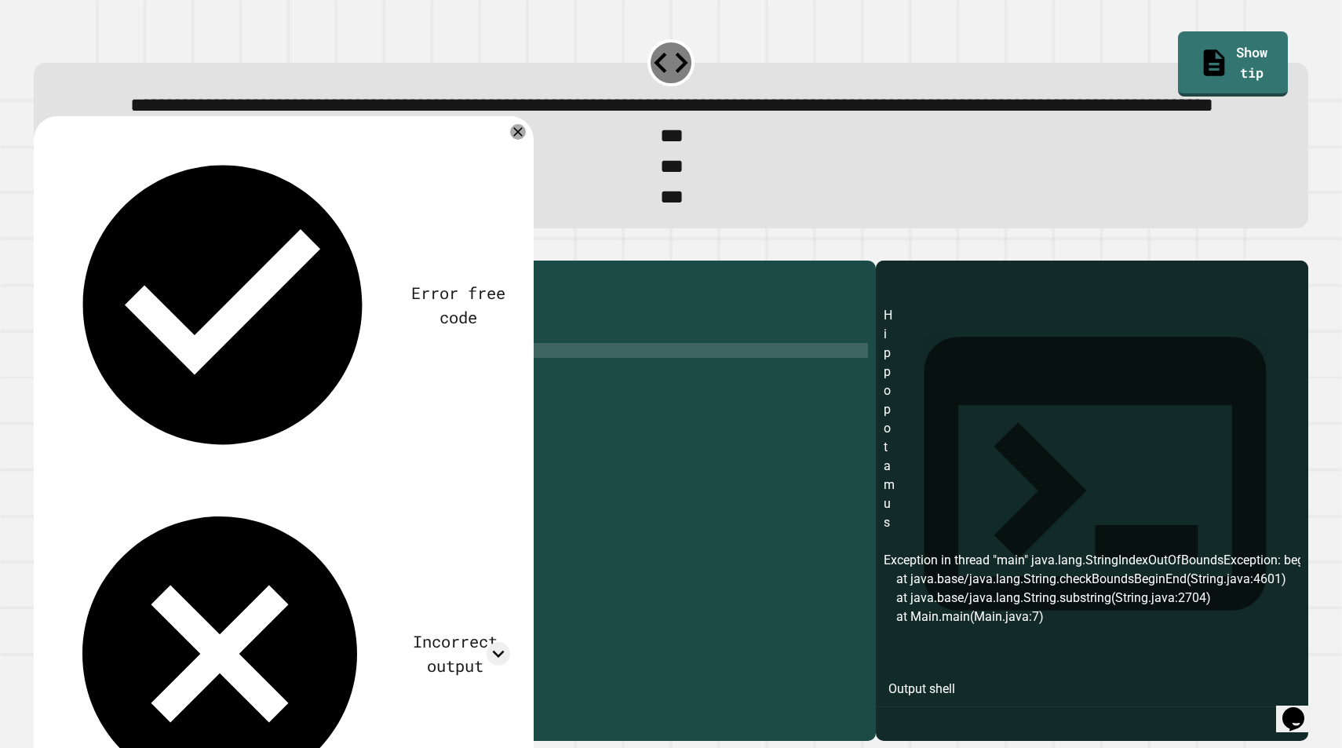
click at [56, 263] on icon "button" at bounding box center [52, 257] width 9 height 11
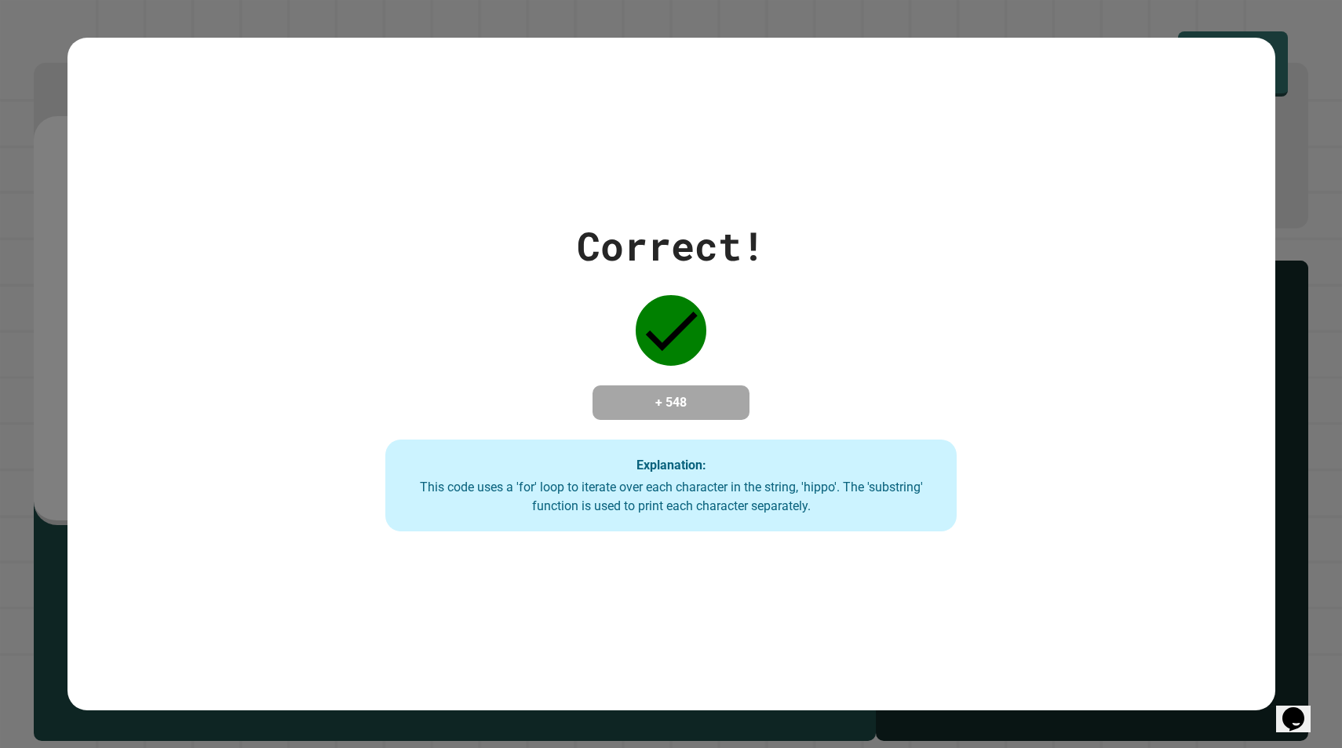
click at [528, 532] on div "Explanation: This code uses a 'for' loop to iterate over each character in the …" at bounding box center [670, 486] width 571 height 93
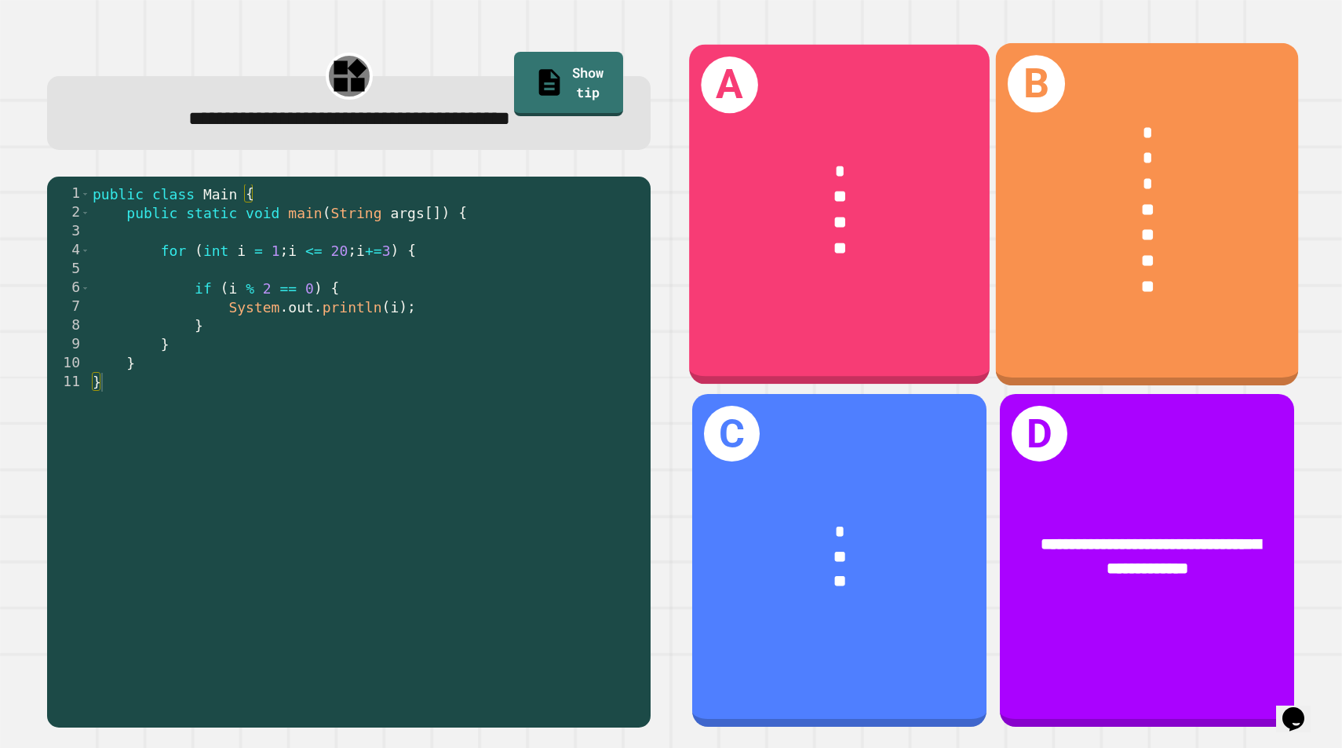
drag, startPoint x: 1288, startPoint y: 341, endPoint x: 1299, endPoint y: 344, distance: 11.4
click at [1299, 344] on div "B * * * ** ** ** **" at bounding box center [1147, 214] width 303 height 342
